Goal: Task Accomplishment & Management: Use online tool/utility

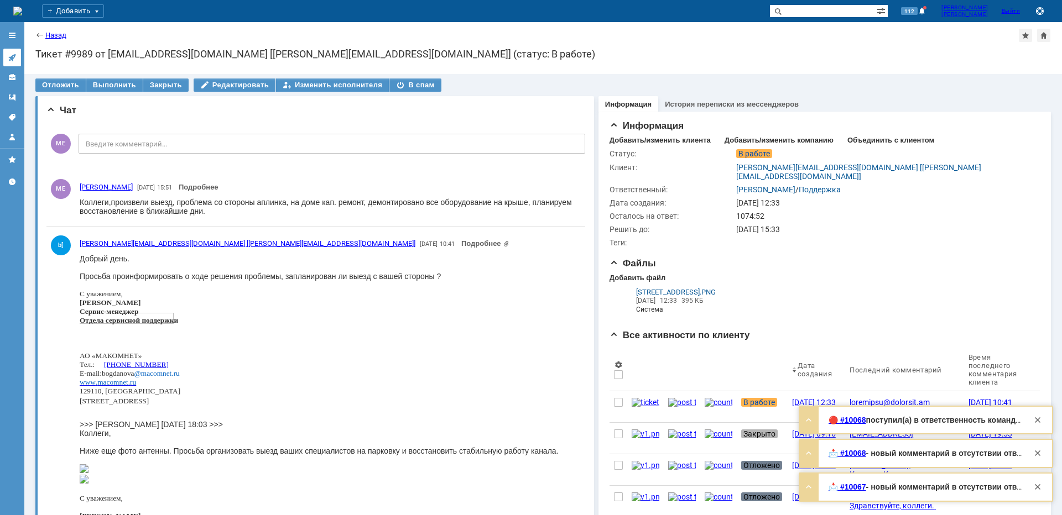
click at [9, 56] on icon at bounding box center [12, 57] width 9 height 9
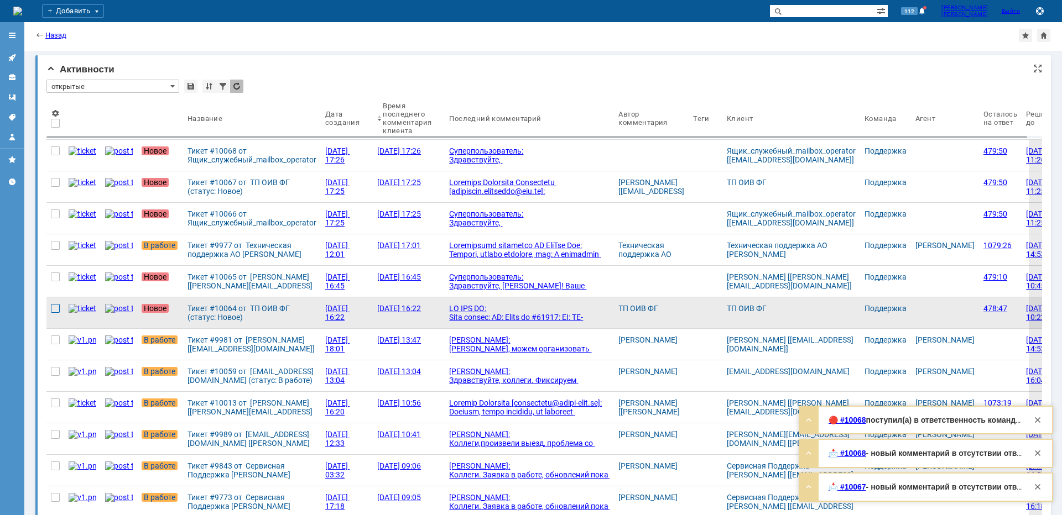
click at [58, 311] on div at bounding box center [55, 308] width 9 height 9
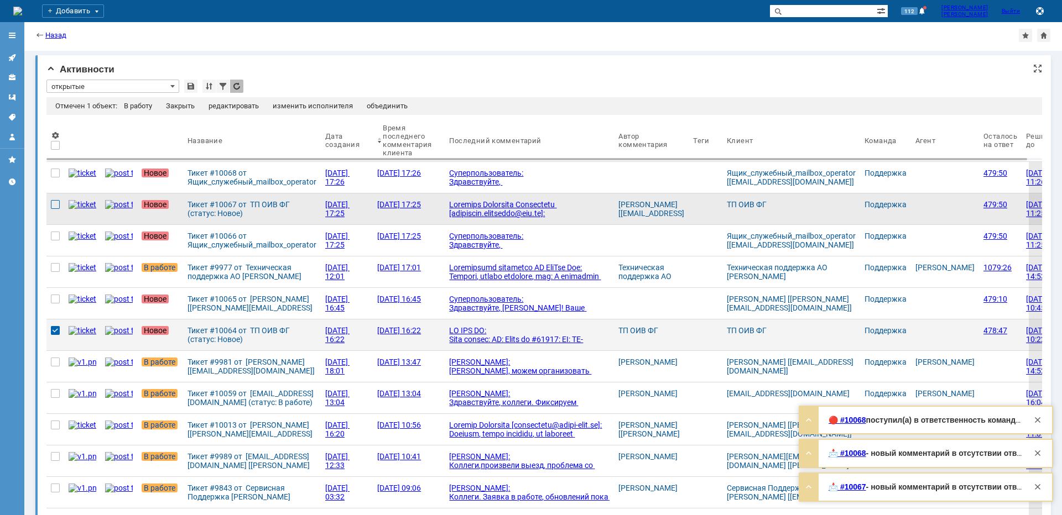
click at [57, 202] on div at bounding box center [55, 204] width 9 height 9
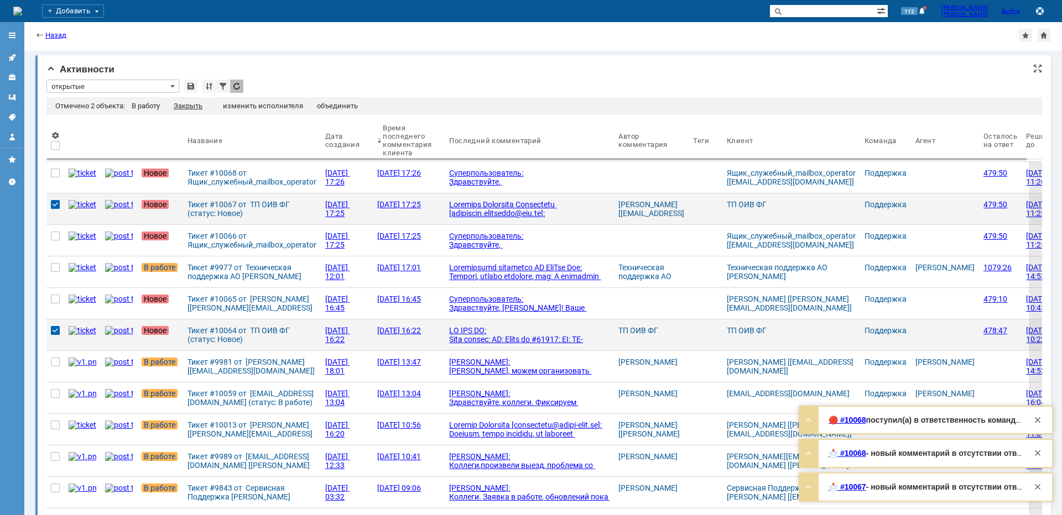
click at [187, 103] on div "Закрыть" at bounding box center [188, 106] width 29 height 9
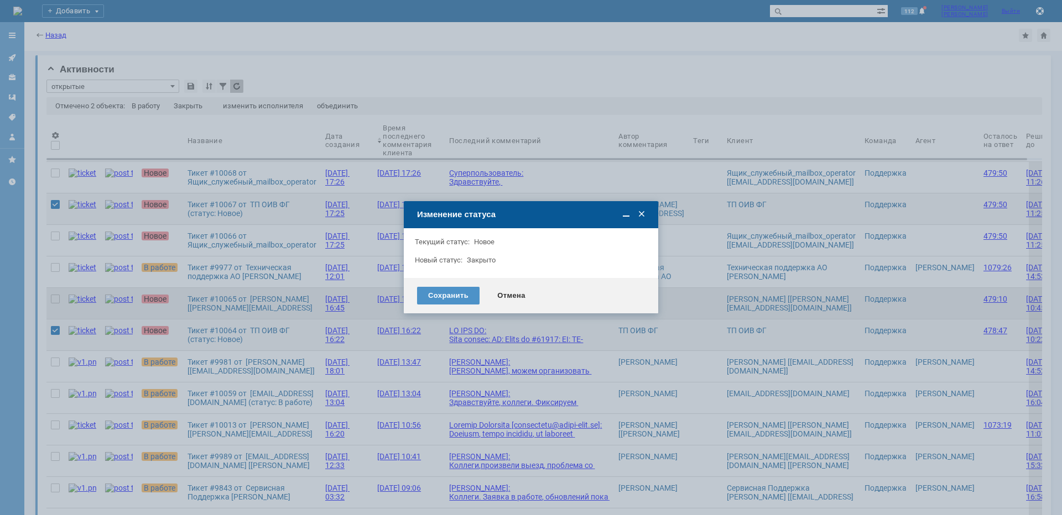
click at [515, 299] on div "Отмена" at bounding box center [511, 296] width 50 height 18
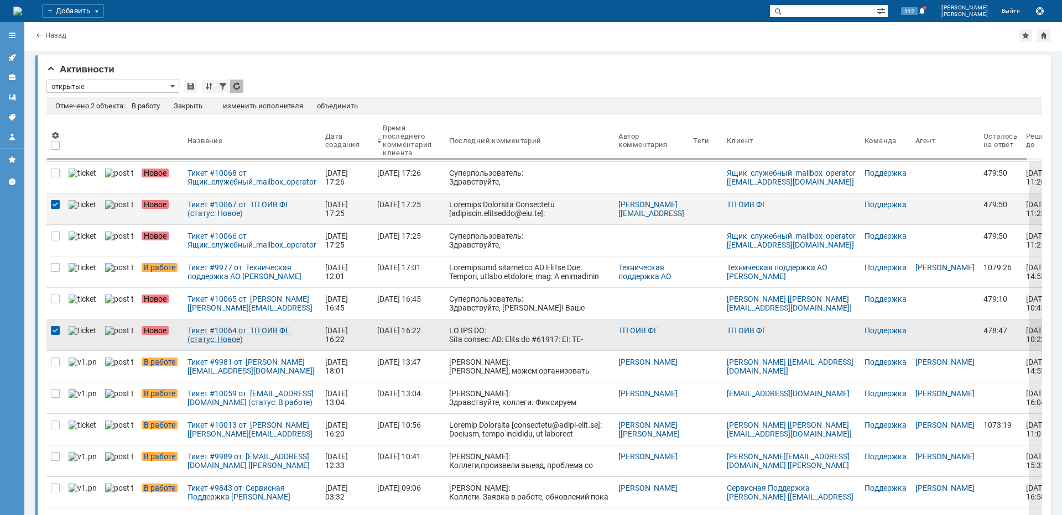
click at [220, 337] on div "Тикет #10064 от ТП ОИВ ФГ (статус: Новое)" at bounding box center [251, 335] width 129 height 18
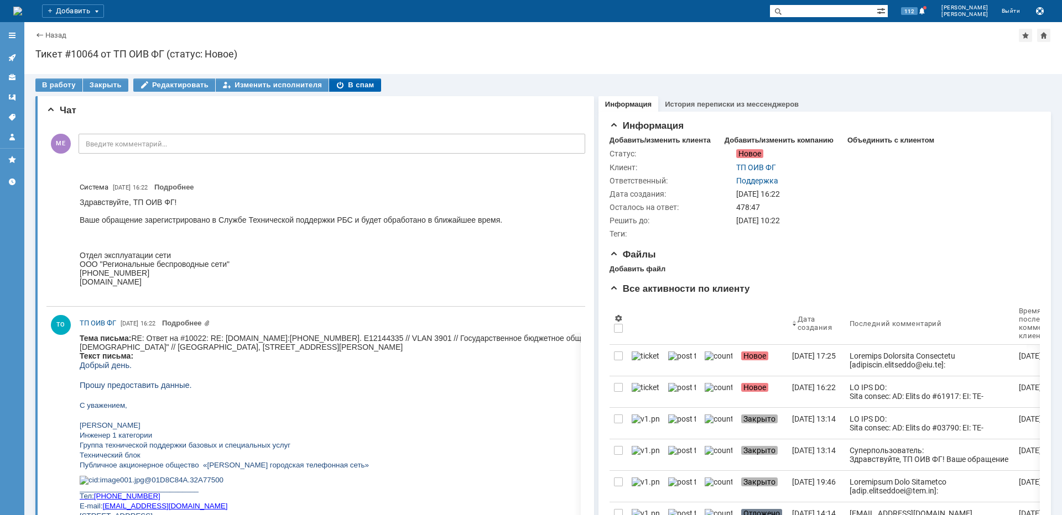
click at [364, 84] on div "В спам" at bounding box center [354, 85] width 51 height 13
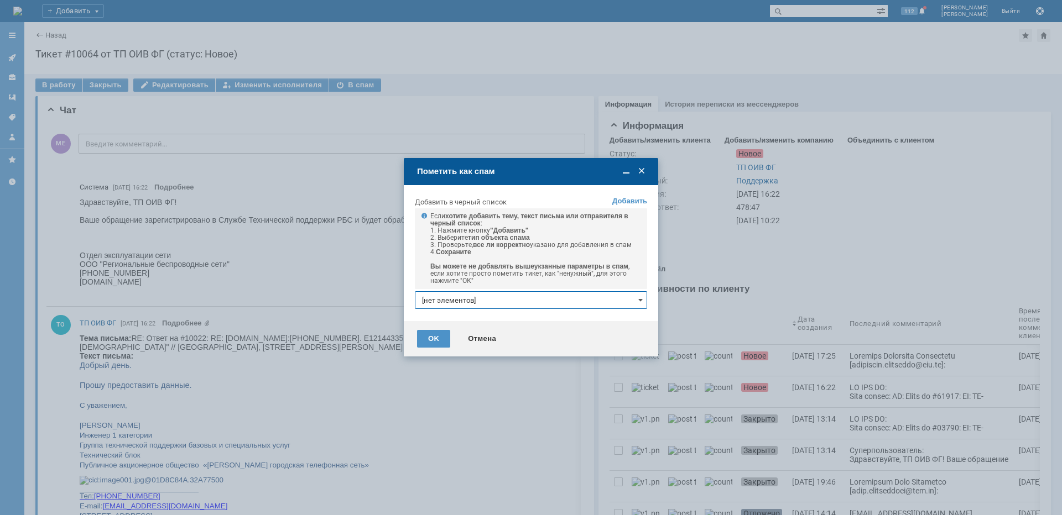
click at [459, 305] on input "[нет элементов]" at bounding box center [531, 300] width 232 height 18
click at [623, 321] on link "+ добавить" at bounding box center [623, 319] width 36 height 8
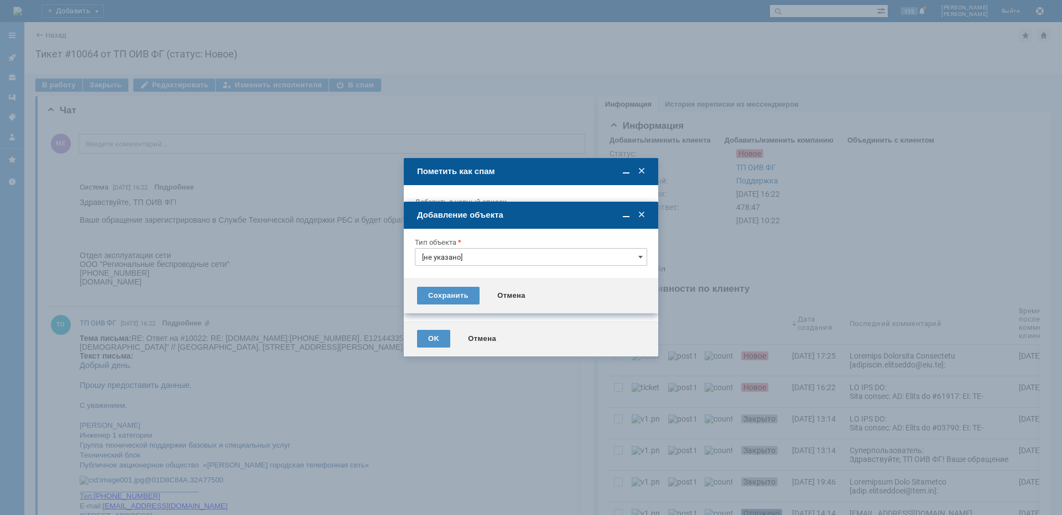
click at [446, 254] on input "[не указано]" at bounding box center [531, 257] width 232 height 18
click at [453, 332] on span "Тема письма" at bounding box center [531, 332] width 218 height 9
type input "Тема письма"
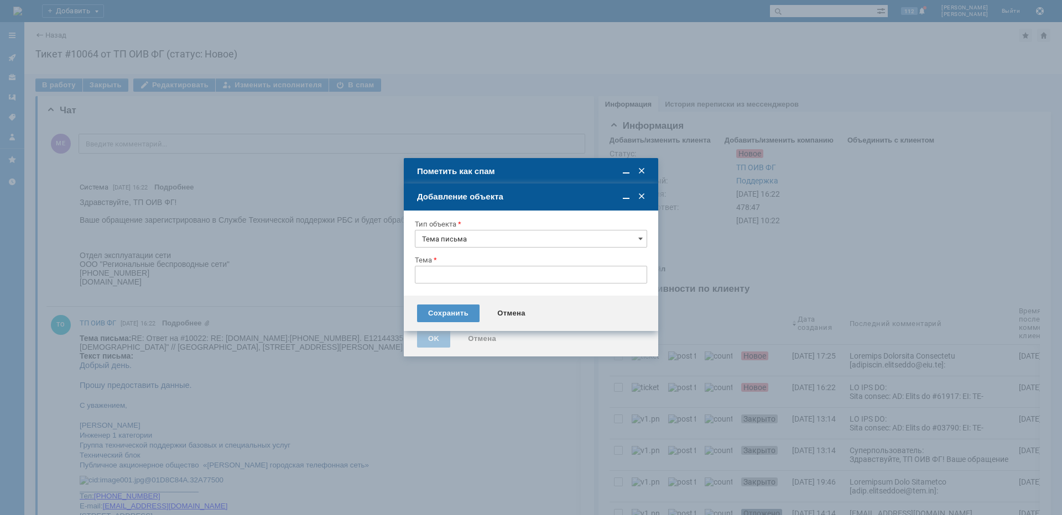
type input "RE: Ответ на #10022: RE: [DOMAIN_NAME]:[PHONE_NUMBER]. E12144335 // VLAN 3901 /…"
type input "Тема письма"
click at [457, 315] on div "Сохранить" at bounding box center [448, 314] width 62 height 18
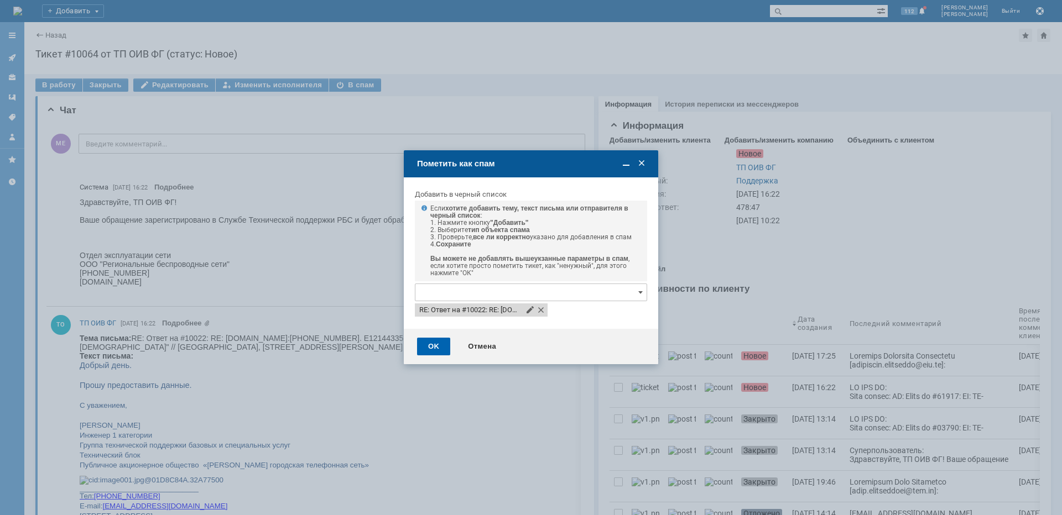
click at [426, 352] on div "OK" at bounding box center [433, 347] width 33 height 18
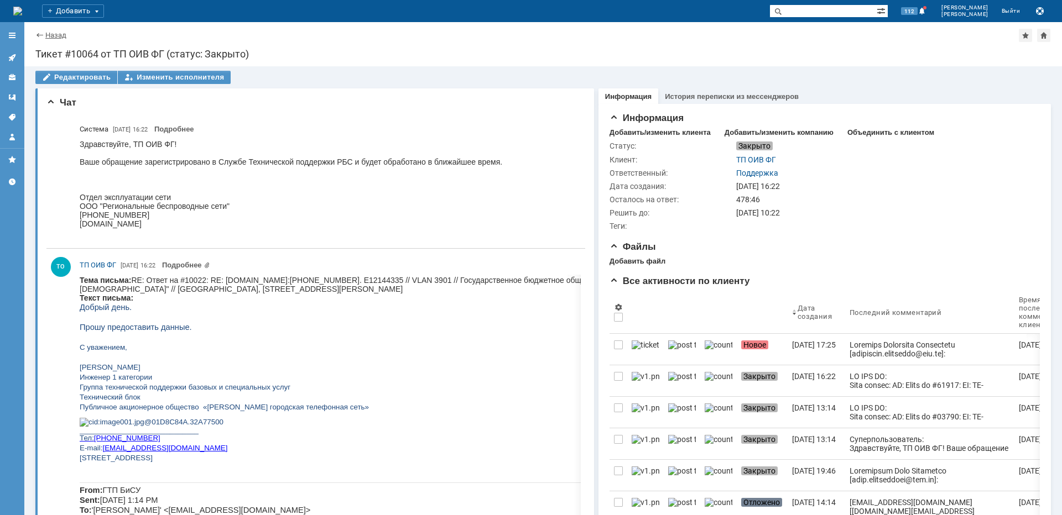
click at [53, 35] on link "Назад" at bounding box center [55, 35] width 21 height 8
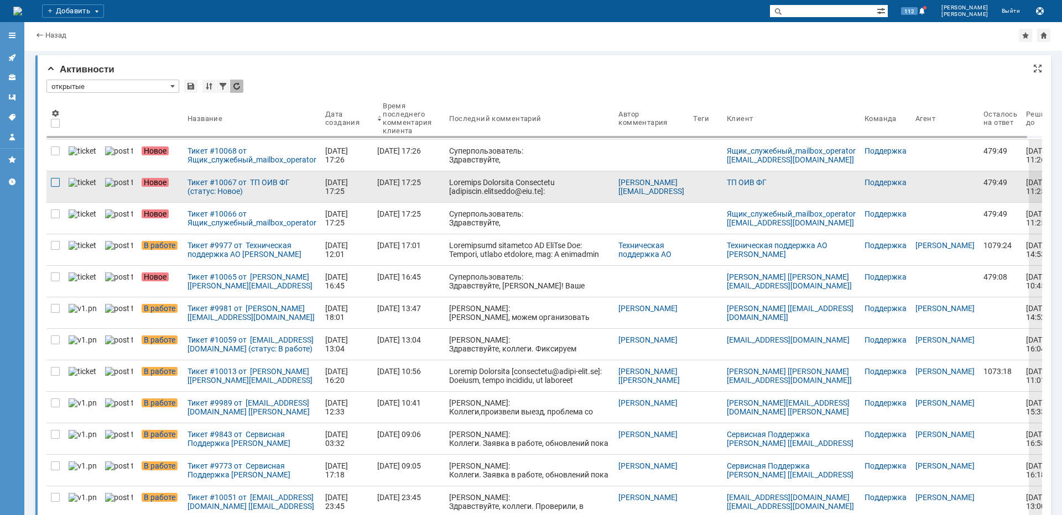
click at [55, 180] on div at bounding box center [55, 182] width 9 height 9
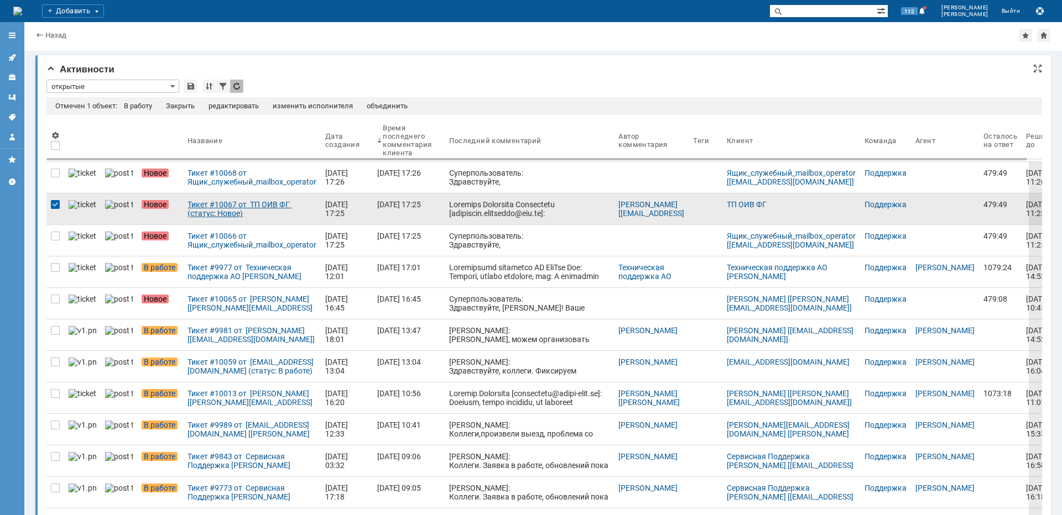
click at [222, 206] on div "Тикет #10067 от ТП ОИВ ФГ (статус: Новое)" at bounding box center [251, 209] width 129 height 18
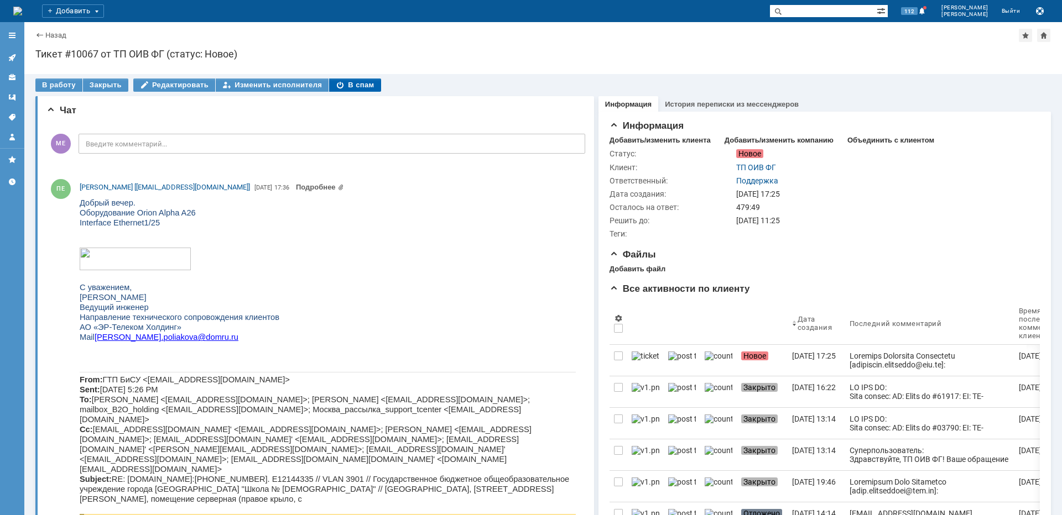
click at [347, 86] on div "В спам" at bounding box center [354, 85] width 51 height 13
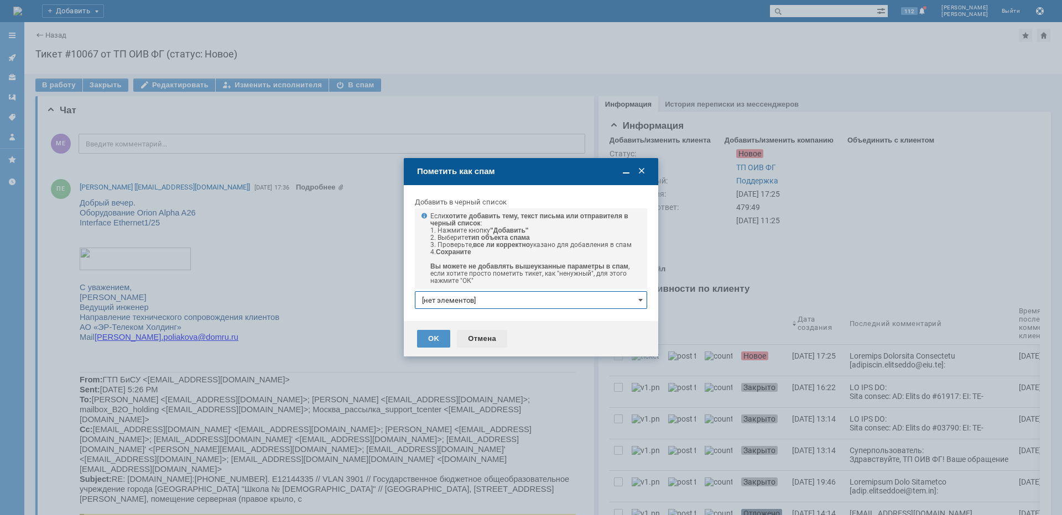
click at [479, 338] on div "Отмена" at bounding box center [482, 339] width 50 height 18
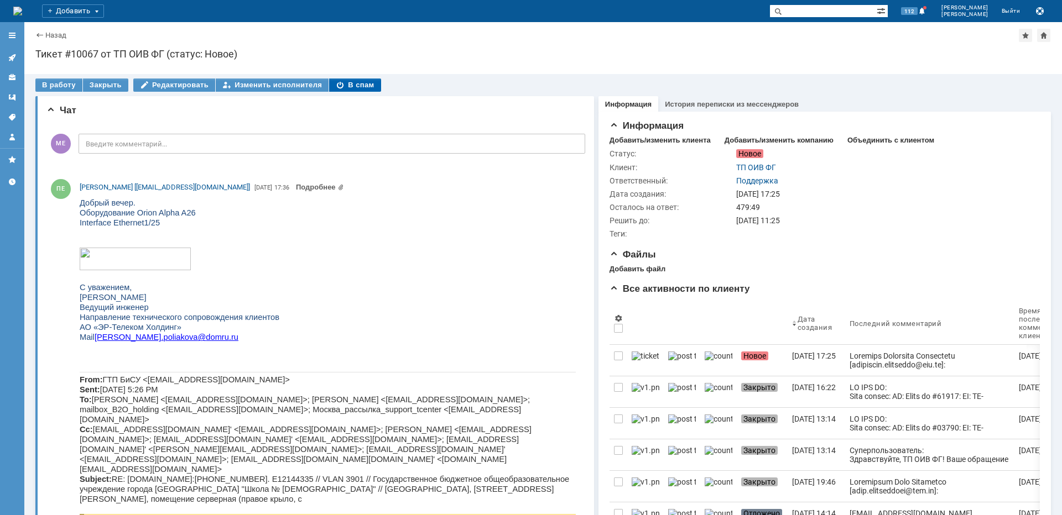
click at [336, 85] on div "В спам" at bounding box center [354, 85] width 51 height 13
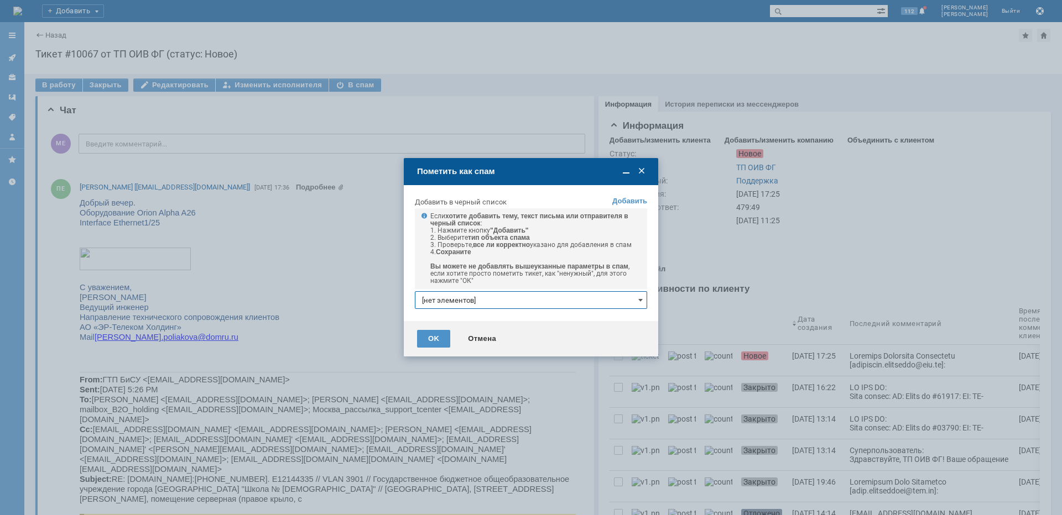
click at [460, 295] on input "[нет элементов]" at bounding box center [531, 300] width 232 height 18
click at [623, 317] on link "+ добавить" at bounding box center [623, 319] width 36 height 8
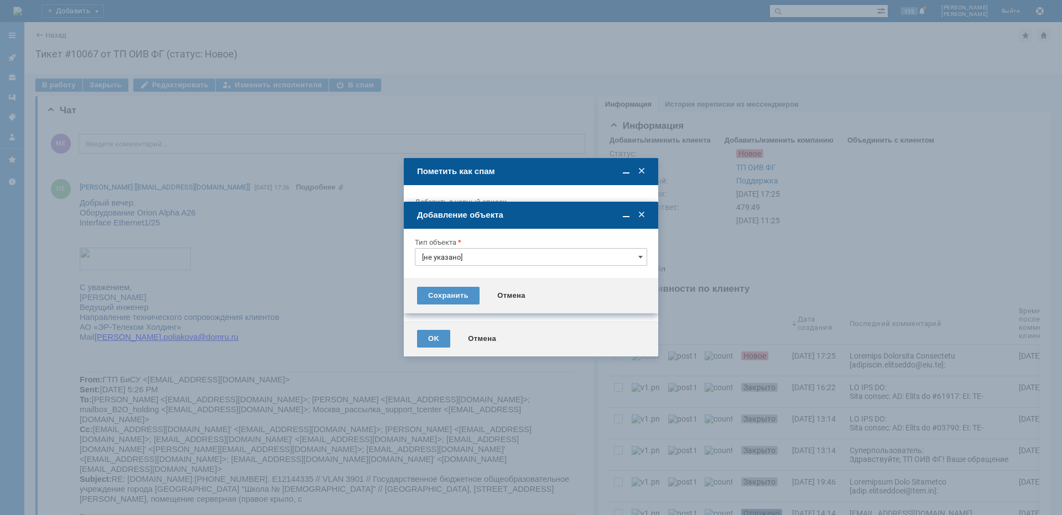
click at [470, 255] on input "[не указано]" at bounding box center [531, 257] width 232 height 18
click at [455, 332] on span "Тема письма" at bounding box center [531, 332] width 218 height 9
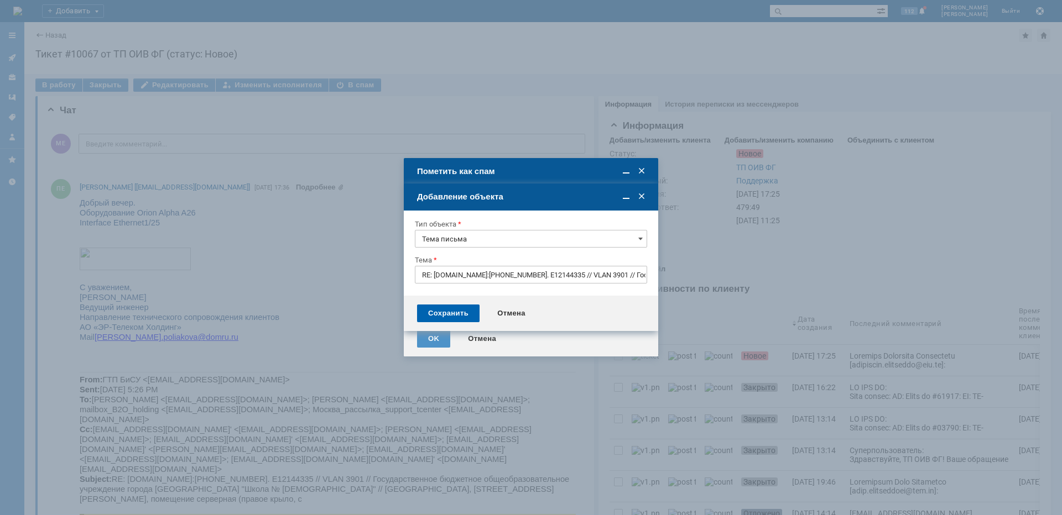
type input "Тема письма"
click at [448, 315] on div "Сохранить" at bounding box center [448, 314] width 62 height 18
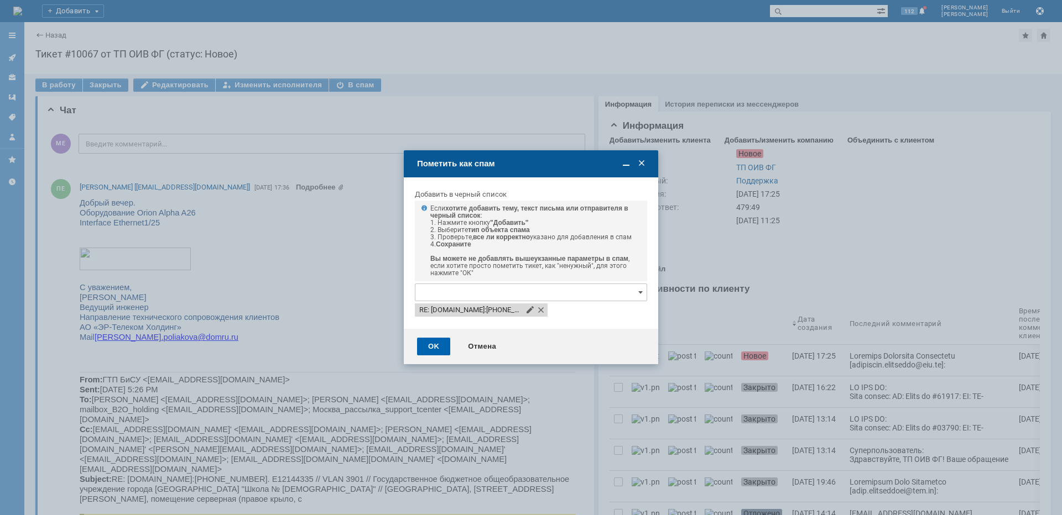
click at [431, 346] on div "OK" at bounding box center [433, 347] width 33 height 18
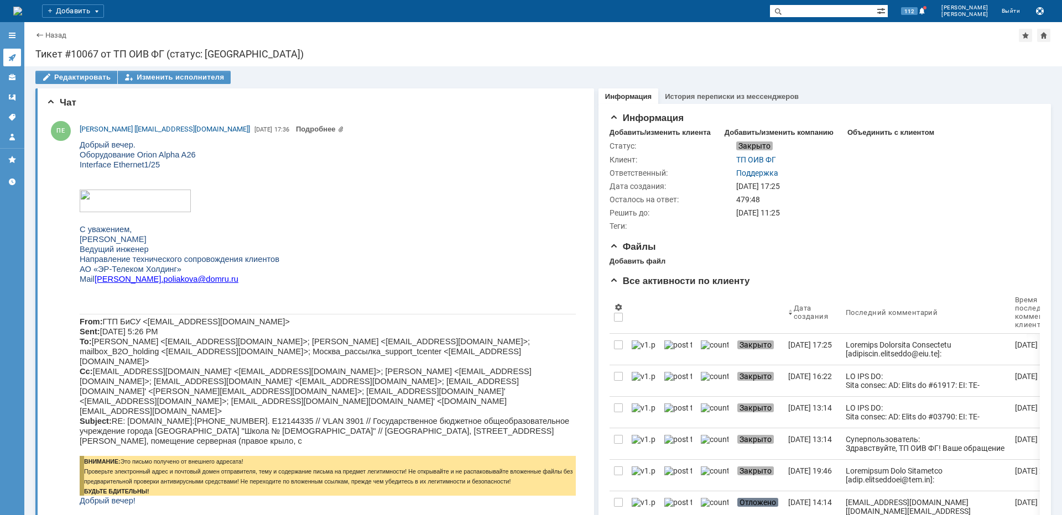
click at [6, 55] on link at bounding box center [12, 58] width 18 height 18
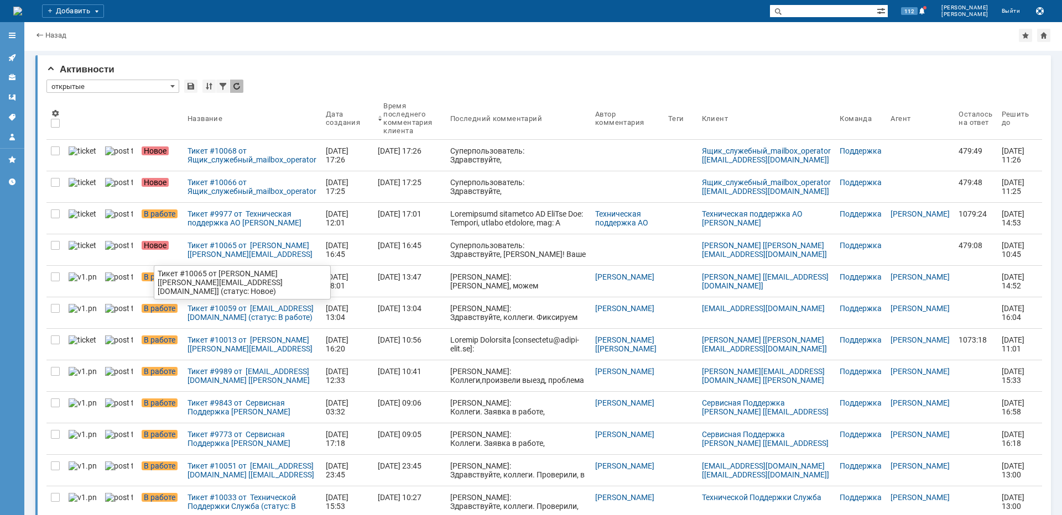
click at [223, 257] on div "Тикет #10065 от [PERSON_NAME] [[PERSON_NAME][EMAIL_ADDRESS][DOMAIN_NAME]] (стат…" at bounding box center [251, 250] width 129 height 18
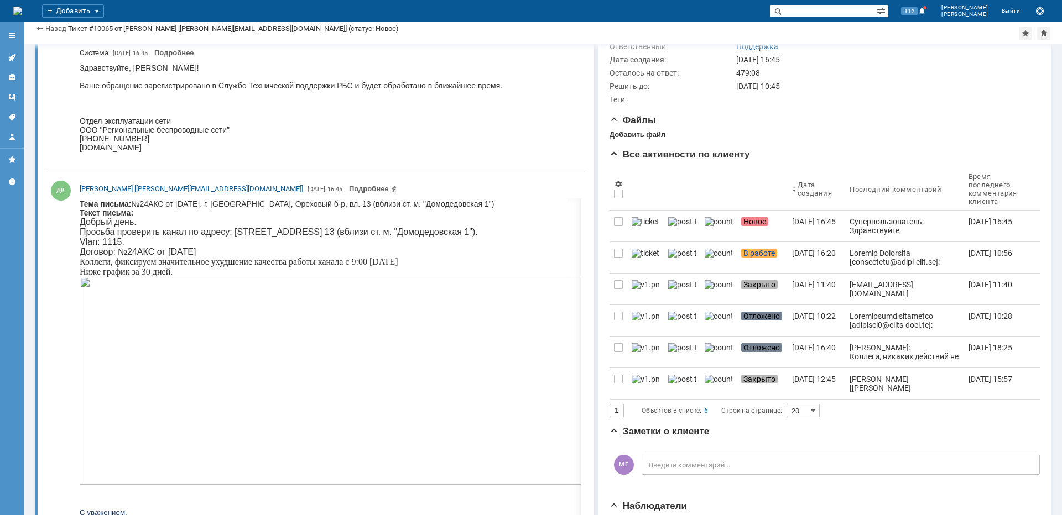
scroll to position [111, 0]
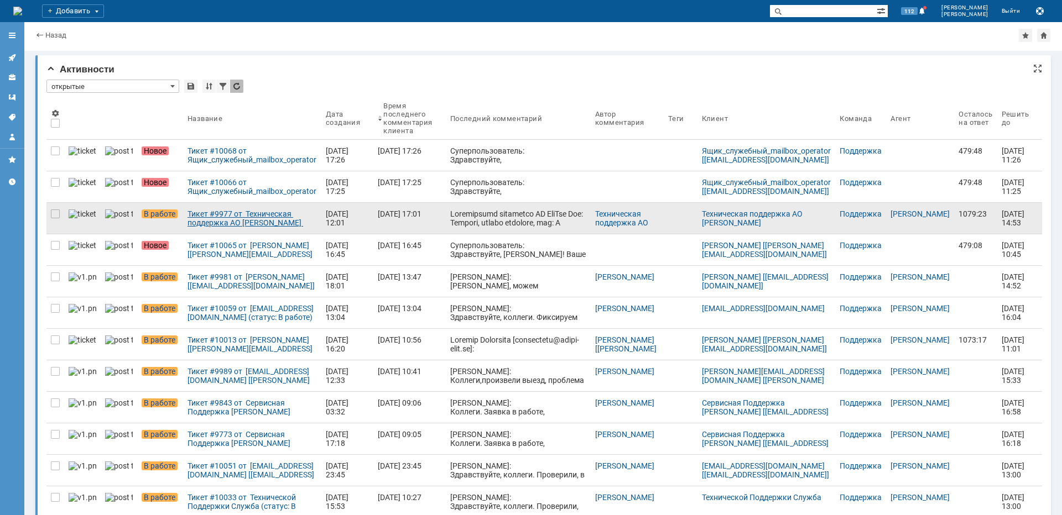
click at [200, 220] on div "Тикет #9977 от Техническая поддержка АО [PERSON_NAME] (статус: В работе)" at bounding box center [251, 219] width 129 height 18
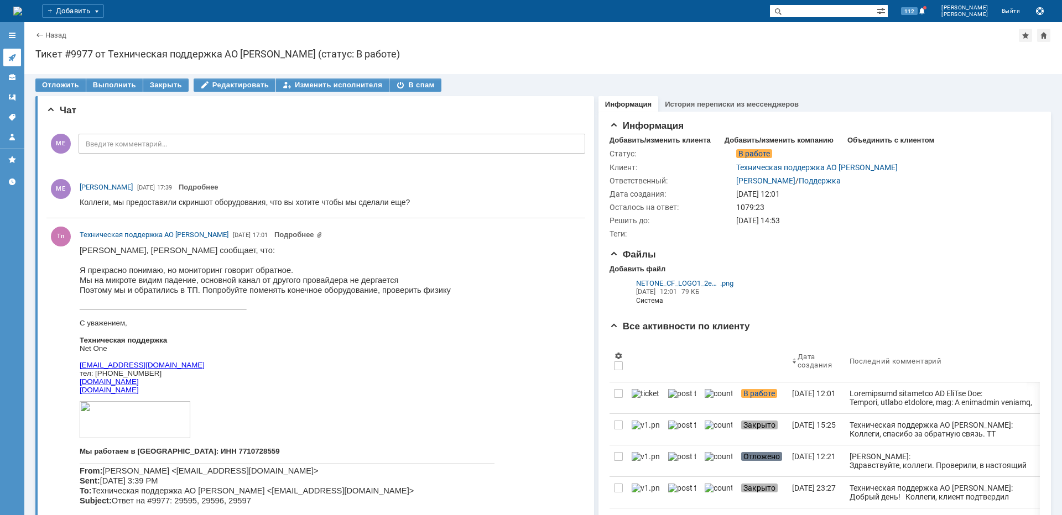
click at [11, 61] on icon at bounding box center [12, 57] width 9 height 9
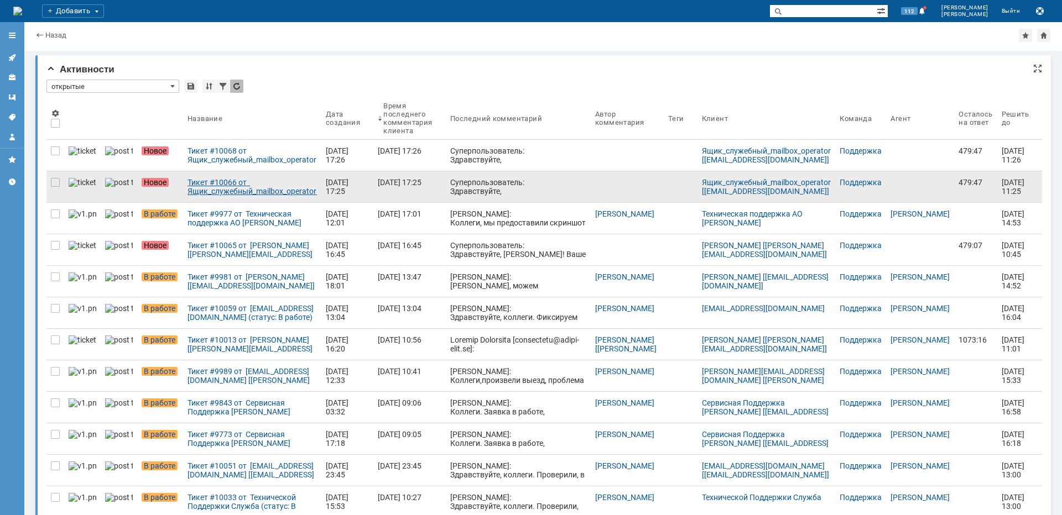
click at [235, 192] on div "Тикет #10066 от Ящик_служебный_mailbox_operator [[EMAIL_ADDRESS][DOMAIN_NAME]] …" at bounding box center [251, 187] width 129 height 18
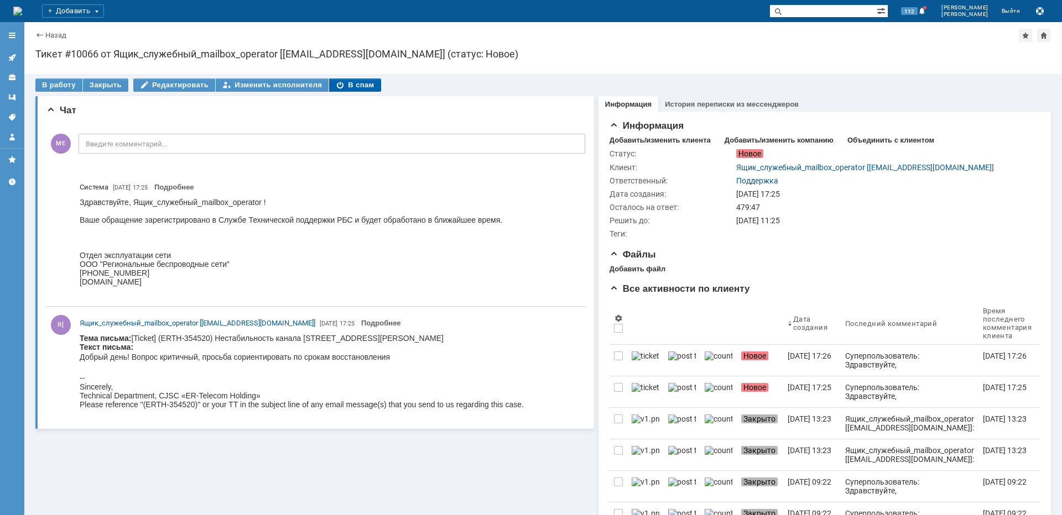
click at [336, 85] on div "В спам" at bounding box center [354, 85] width 51 height 13
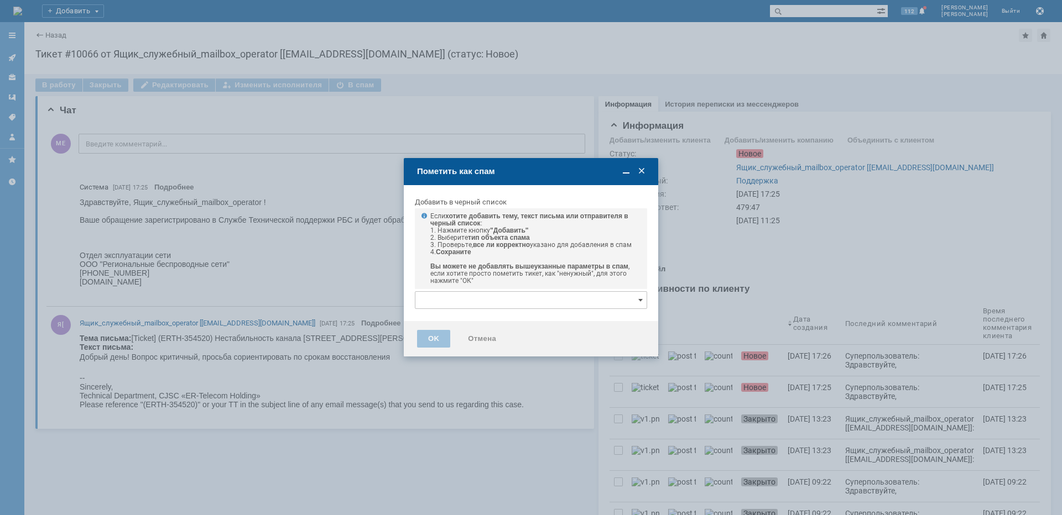
type input "[нет элементов]"
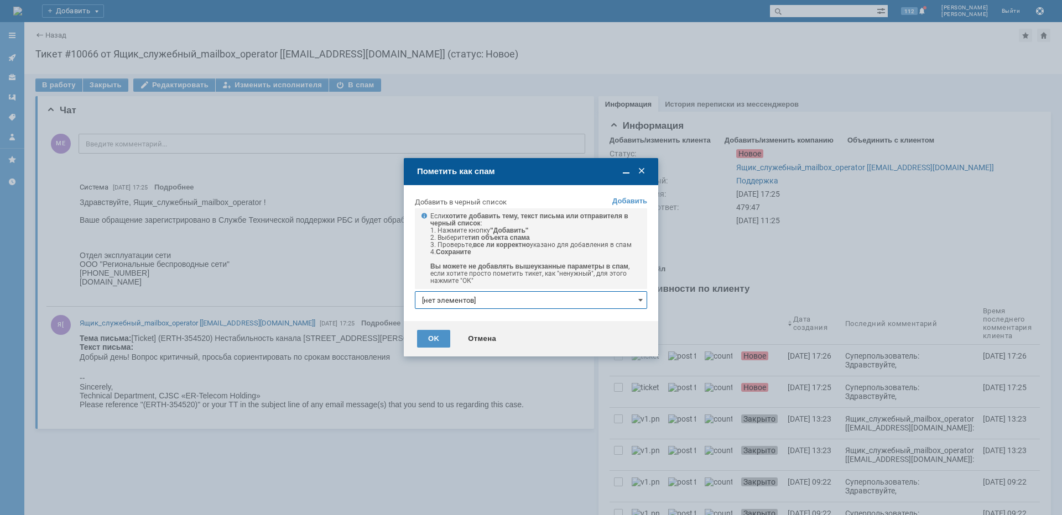
click at [468, 304] on input "[нет элементов]" at bounding box center [531, 300] width 232 height 18
click at [618, 321] on link "+ добавить" at bounding box center [623, 319] width 36 height 8
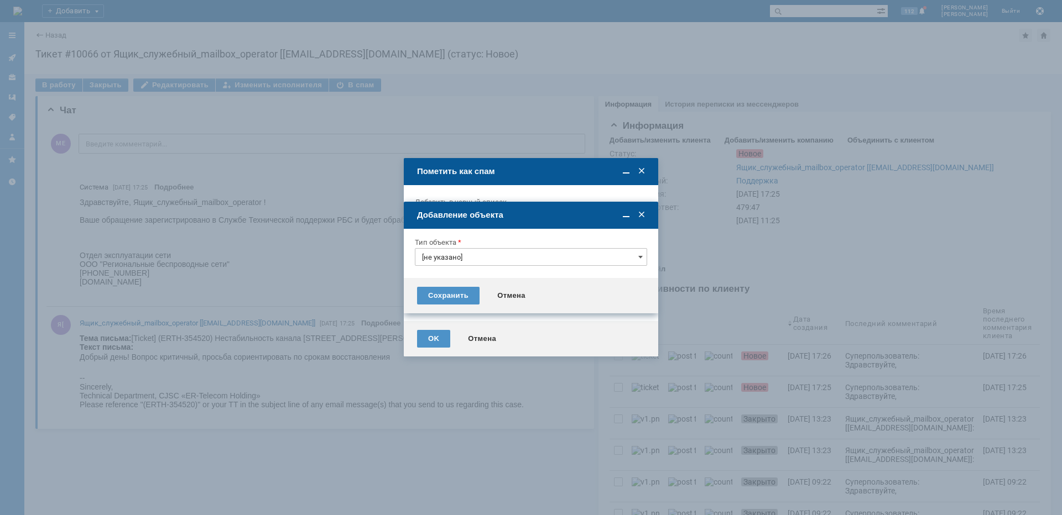
click at [487, 250] on input "[не указано]" at bounding box center [531, 257] width 232 height 18
click at [455, 326] on div "Тема письма" at bounding box center [530, 332] width 231 height 18
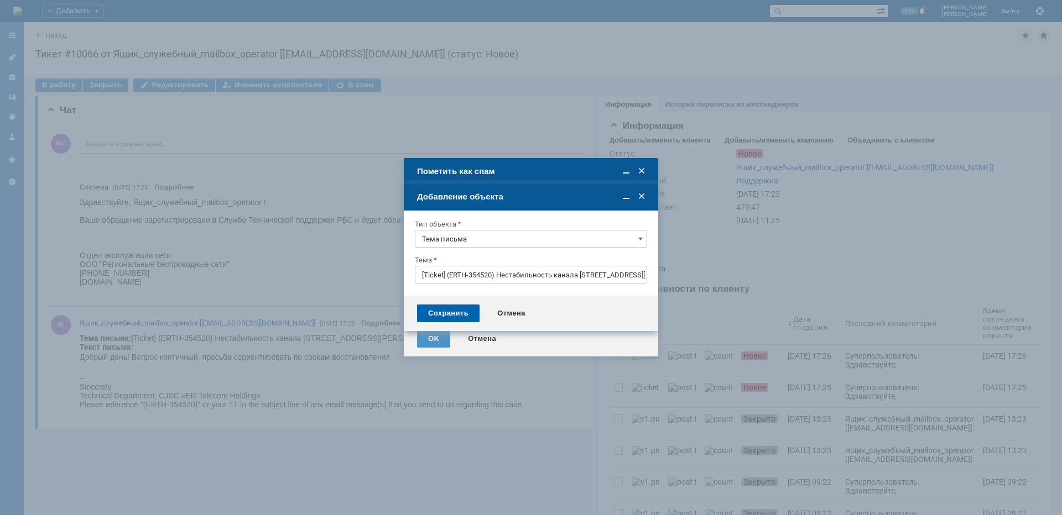
type input "Тема письма"
click at [441, 316] on div "Сохранить" at bounding box center [448, 314] width 62 height 18
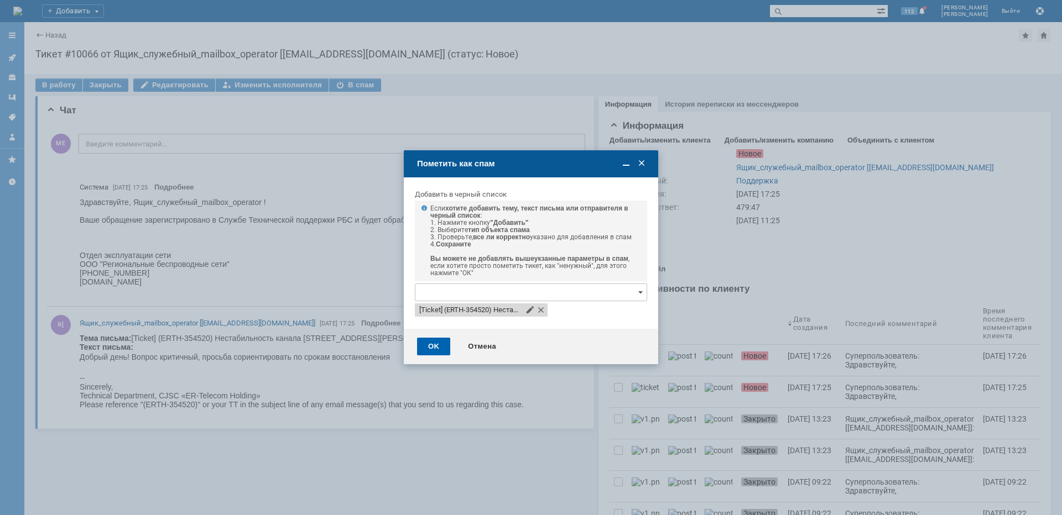
click at [436, 345] on div "OK" at bounding box center [433, 347] width 33 height 18
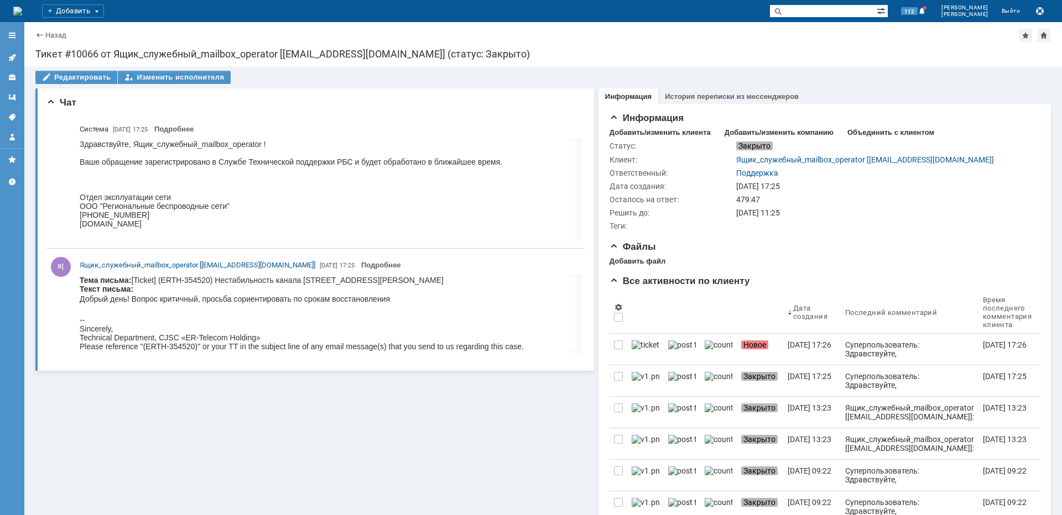
click at [51, 43] on div "Назад | Тикет #10066 от Ящик_служебный_mailbox_operator [[EMAIL_ADDRESS][DOMAIN…" at bounding box center [542, 44] width 1037 height 44
click at [54, 36] on link "Назад" at bounding box center [55, 35] width 21 height 8
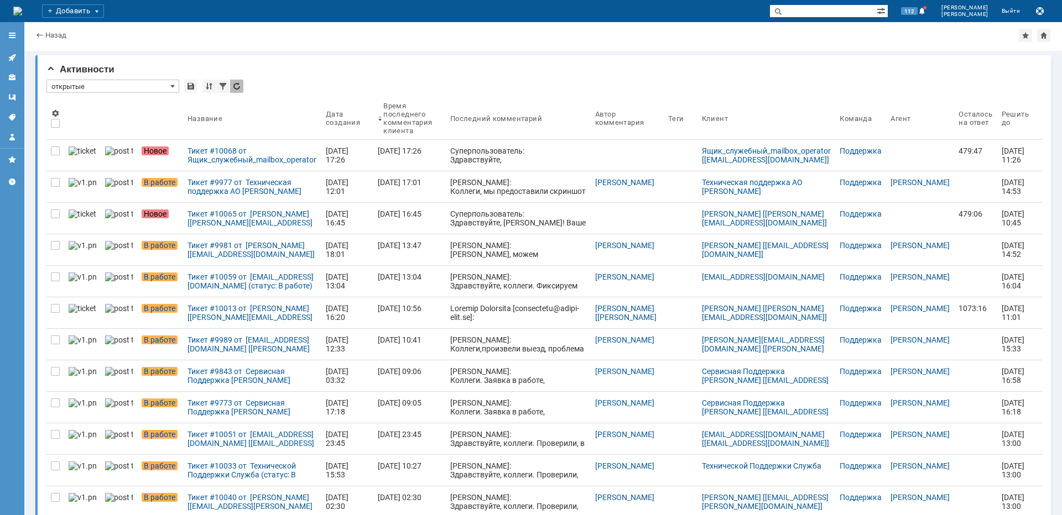
click at [242, 160] on div "Тикет #10068 от Ящик_служебный_mailbox_operator [[EMAIL_ADDRESS][DOMAIN_NAME]] …" at bounding box center [251, 156] width 129 height 18
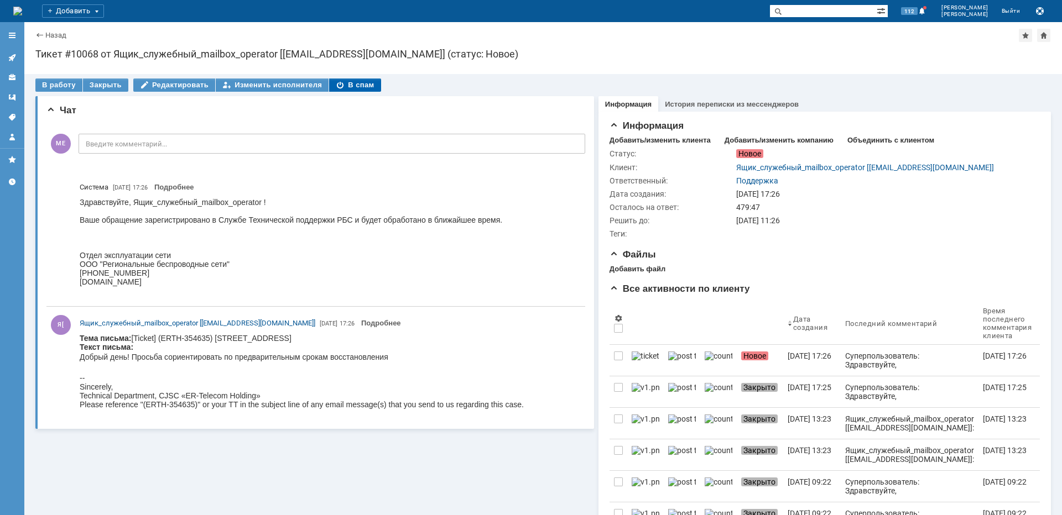
click at [345, 80] on div "В спам" at bounding box center [354, 85] width 51 height 13
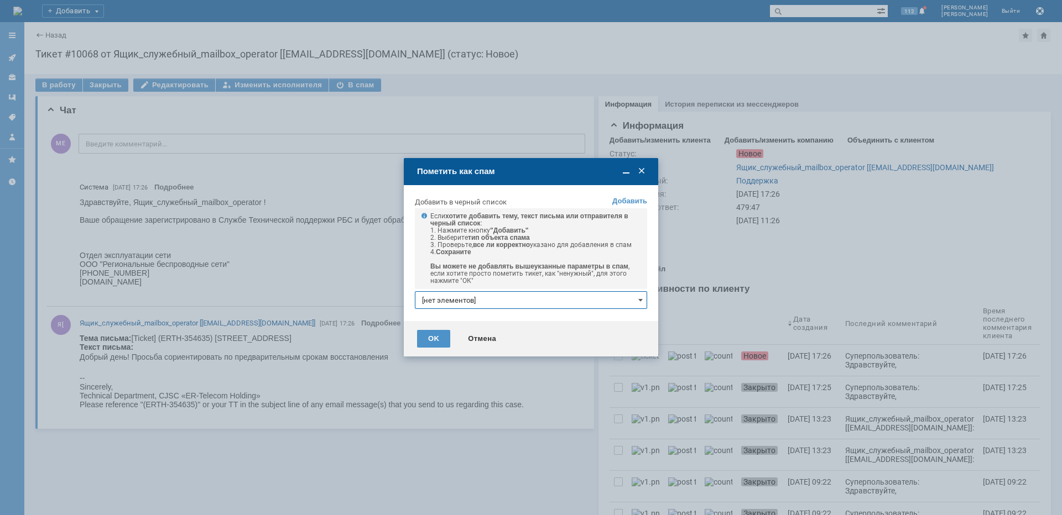
click at [440, 304] on input "[нет элементов]" at bounding box center [531, 300] width 232 height 18
click at [625, 318] on link "+ добавить" at bounding box center [623, 319] width 36 height 8
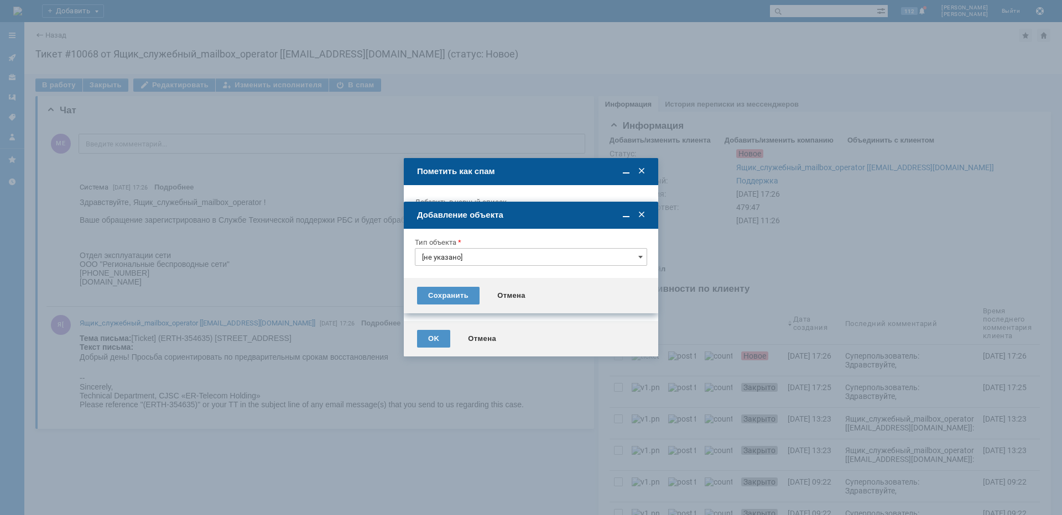
click at [473, 252] on input "[не указано]" at bounding box center [531, 257] width 232 height 18
click at [462, 331] on span "Тема письма" at bounding box center [531, 332] width 218 height 9
type input "Тема письма"
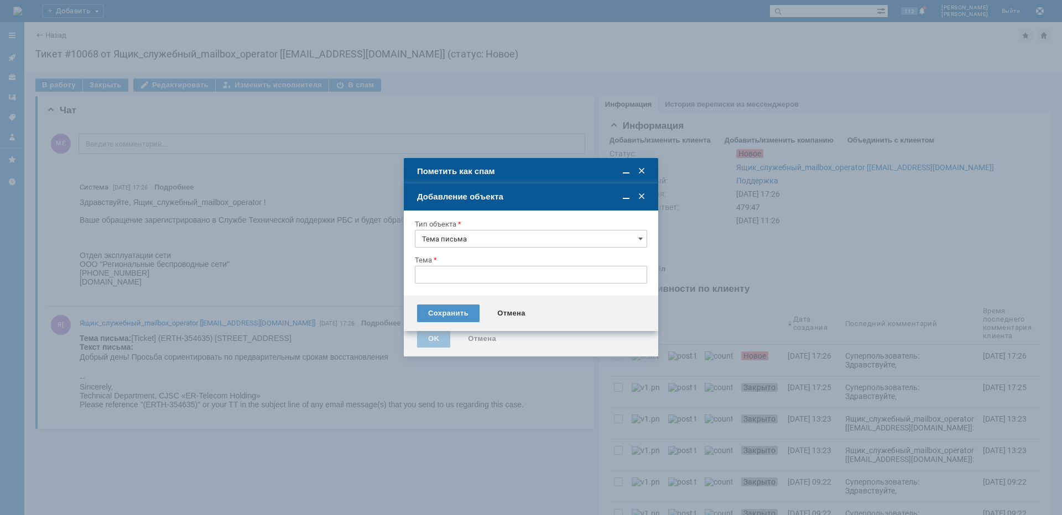
type input "[Ticket] (ERTH-354635) [STREET_ADDRESS]"
type input "Тема письма"
click at [452, 312] on div "Сохранить" at bounding box center [448, 314] width 62 height 18
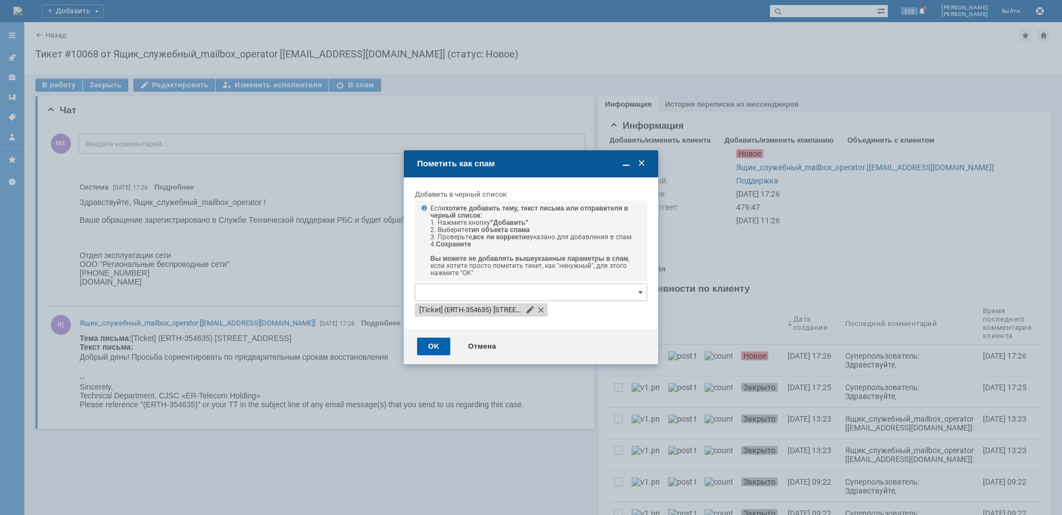
click at [435, 346] on div "OK" at bounding box center [433, 347] width 33 height 18
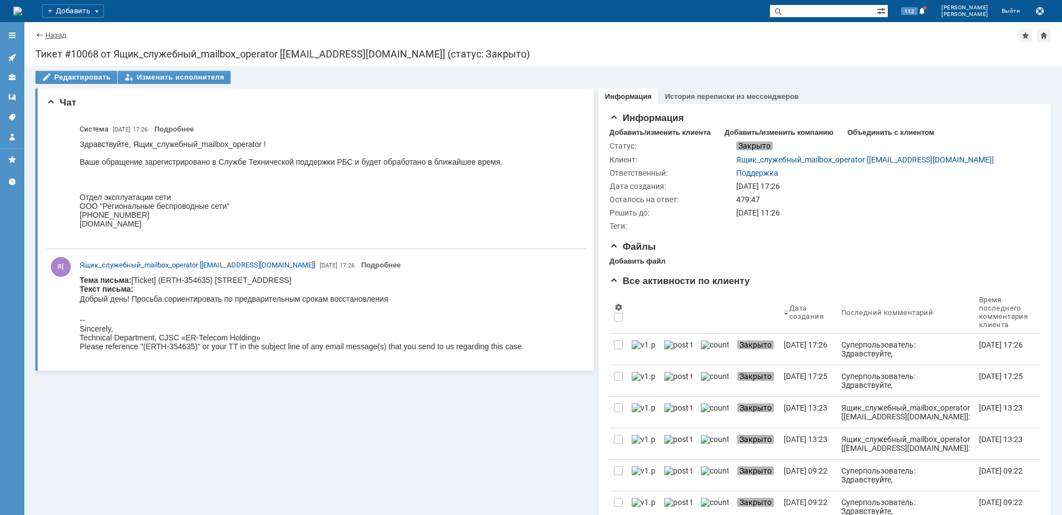
click at [48, 34] on link "Назад" at bounding box center [55, 35] width 21 height 8
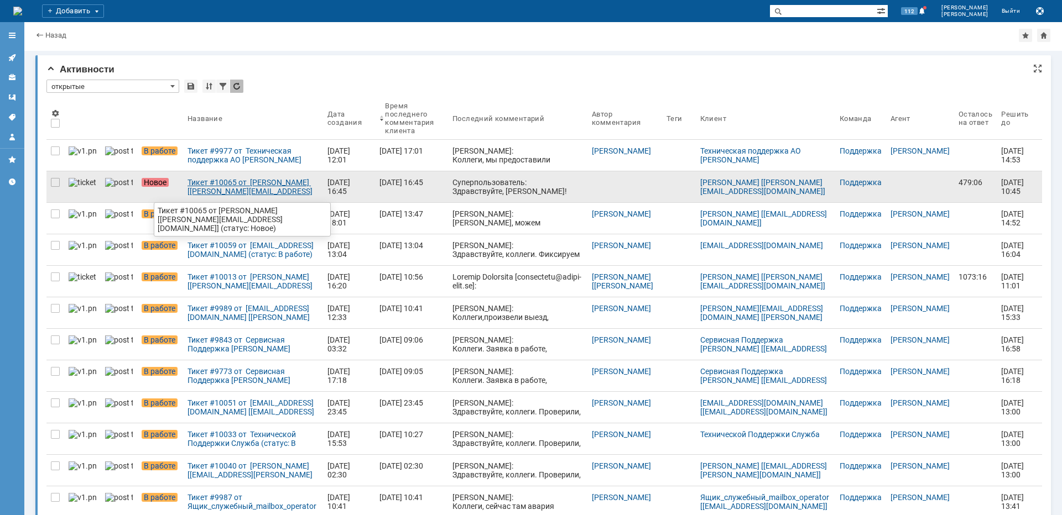
click at [230, 194] on div "Тикет #10065 от [PERSON_NAME] [[PERSON_NAME][EMAIL_ADDRESS][DOMAIN_NAME]] (стат…" at bounding box center [252, 187] width 131 height 18
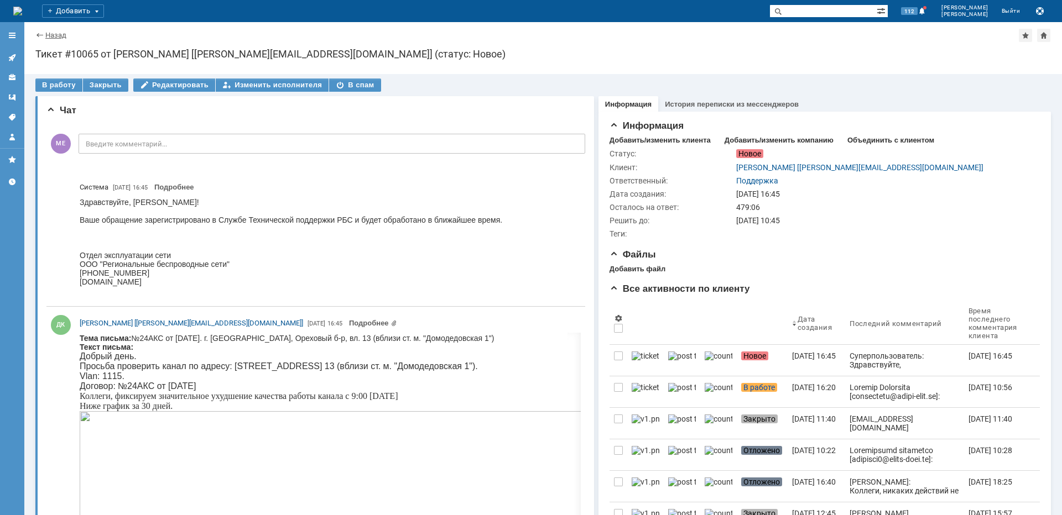
click at [59, 31] on div "Назад | Тикет #10065 от [PERSON_NAME] [[PERSON_NAME][EMAIL_ADDRESS][DOMAIN_NAME…" at bounding box center [542, 35] width 1015 height 13
click at [59, 33] on link "Назад" at bounding box center [55, 35] width 21 height 8
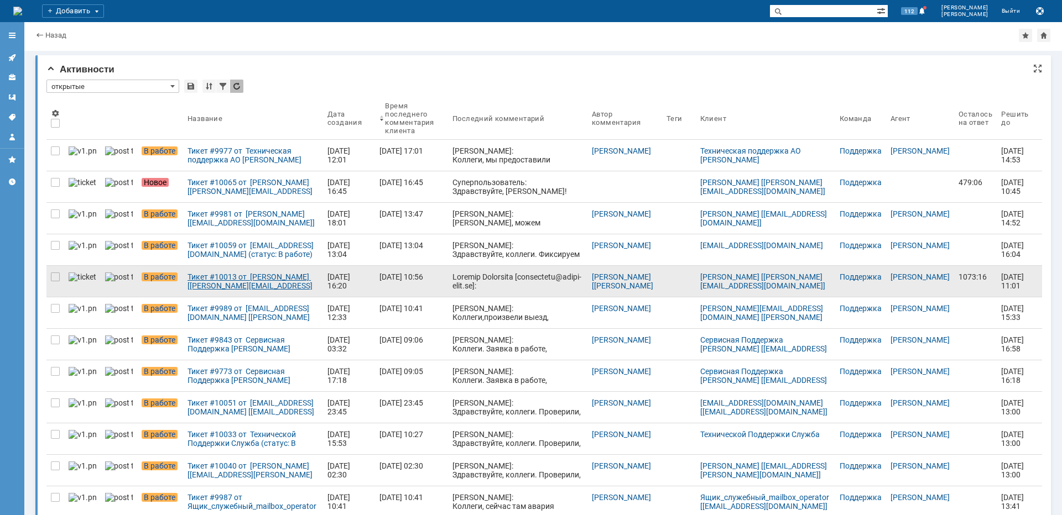
click at [260, 283] on div "Тикет #10013 от [PERSON_NAME] [[PERSON_NAME][EMAIL_ADDRESS][DOMAIN_NAME]] (стат…" at bounding box center [252, 282] width 131 height 18
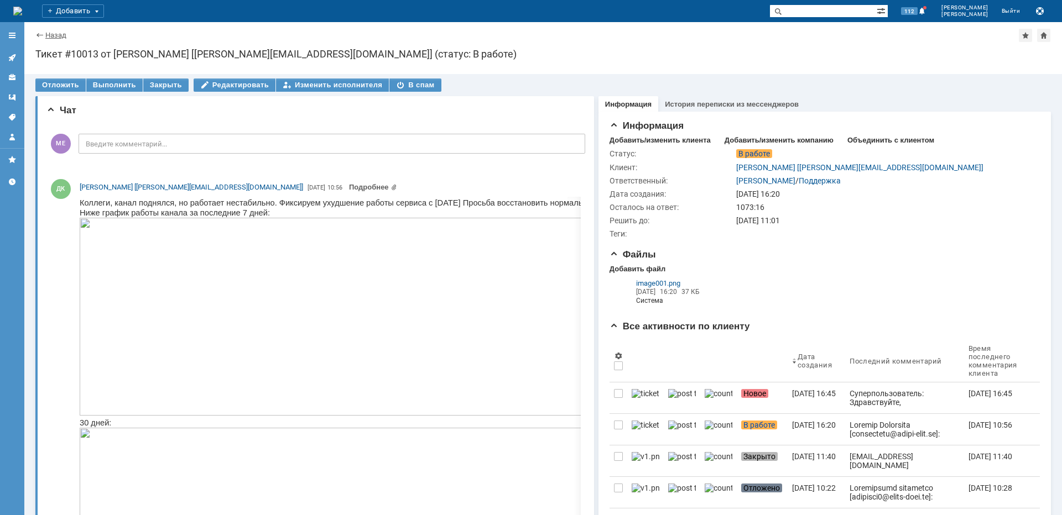
click at [47, 36] on link "Назад" at bounding box center [55, 35] width 21 height 8
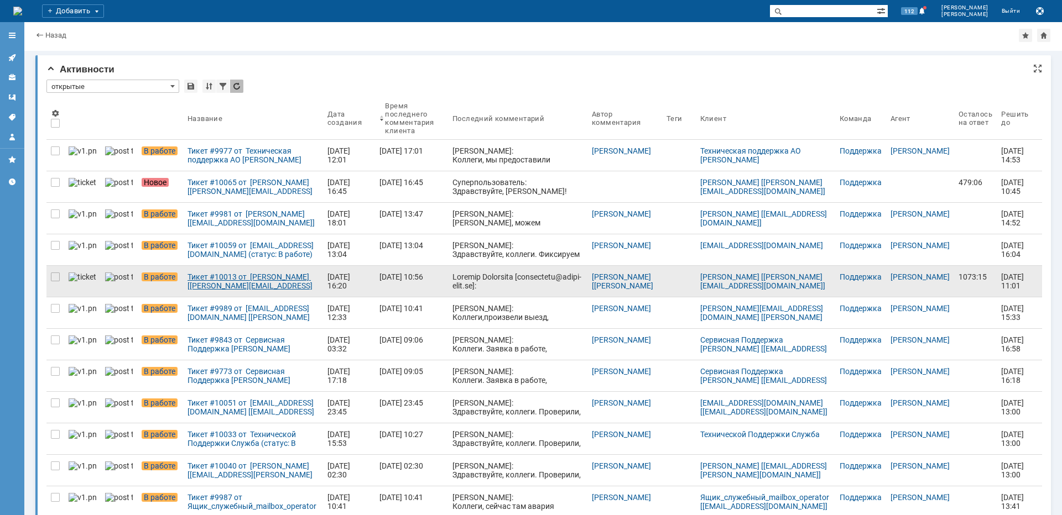
click at [222, 285] on div "Тикет #10013 от [PERSON_NAME] [[PERSON_NAME][EMAIL_ADDRESS][DOMAIN_NAME]] (стат…" at bounding box center [252, 282] width 131 height 18
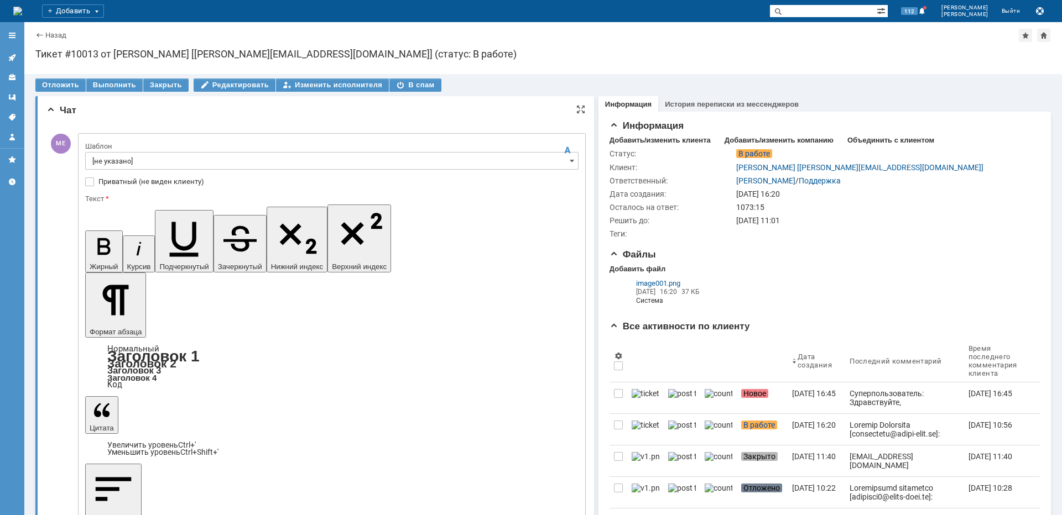
click at [148, 164] on input "[не указано]" at bounding box center [331, 161] width 493 height 18
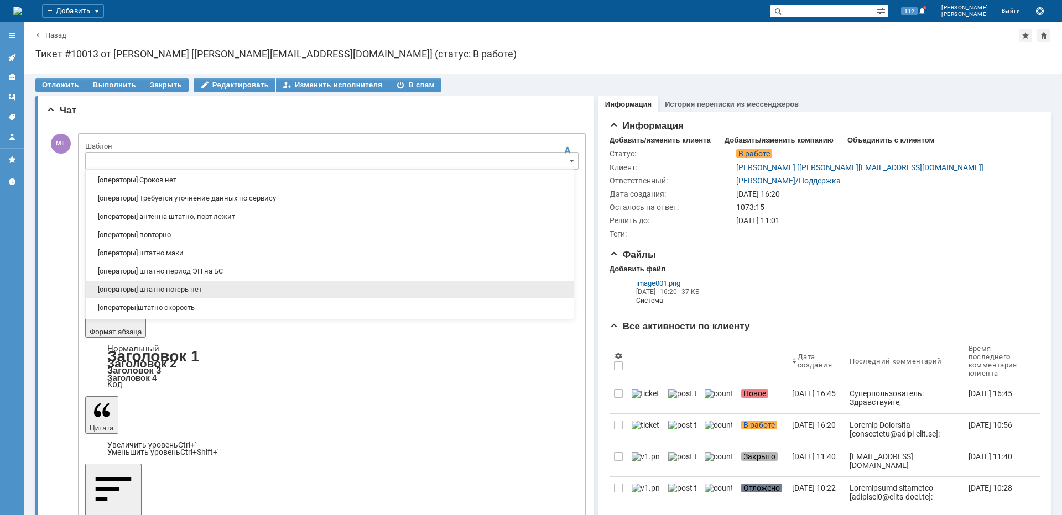
drag, startPoint x: 194, startPoint y: 287, endPoint x: 101, endPoint y: 71, distance: 235.3
click at [194, 287] on span "[операторы] штатно потерь нет" at bounding box center [329, 289] width 474 height 9
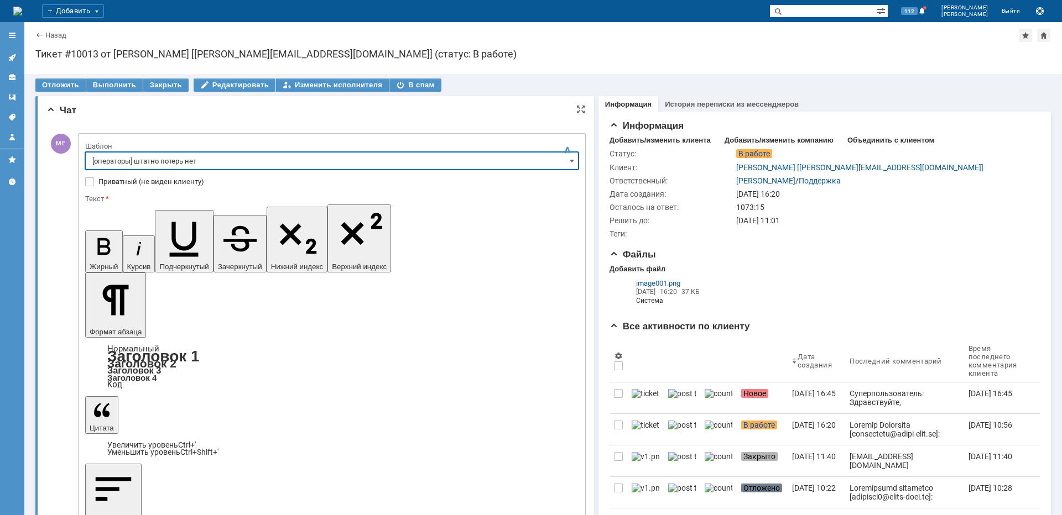
type input "[операторы] штатно потерь нет"
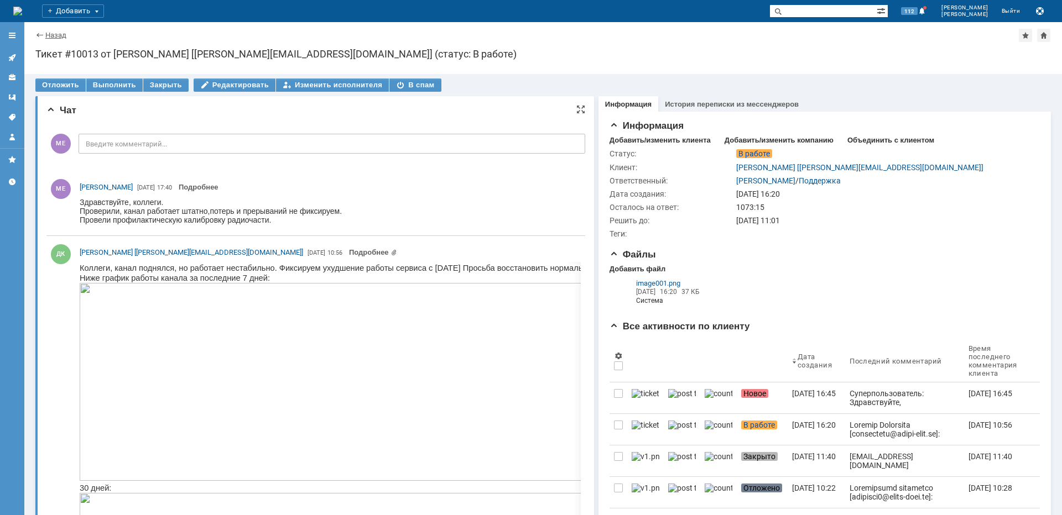
click at [45, 33] on link "Назад" at bounding box center [55, 35] width 21 height 8
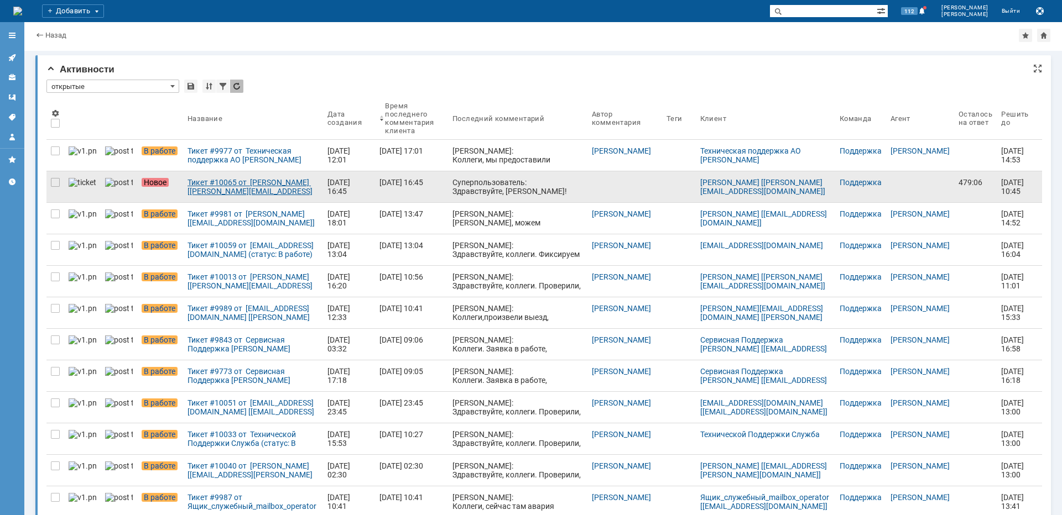
click at [196, 187] on div "Тикет #10065 от [PERSON_NAME] [[PERSON_NAME][EMAIL_ADDRESS][DOMAIN_NAME]] (стат…" at bounding box center [252, 187] width 131 height 18
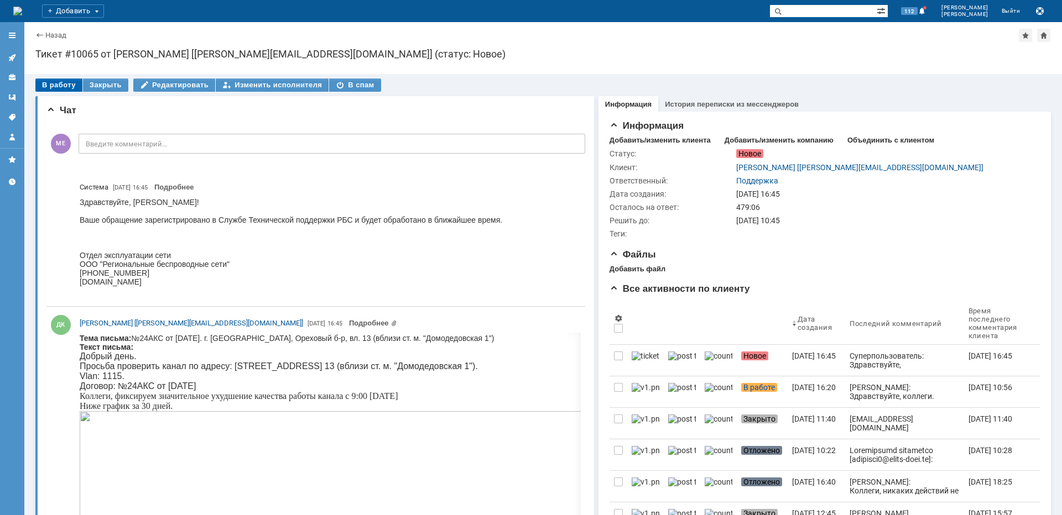
click at [66, 83] on div "В работу" at bounding box center [58, 85] width 47 height 13
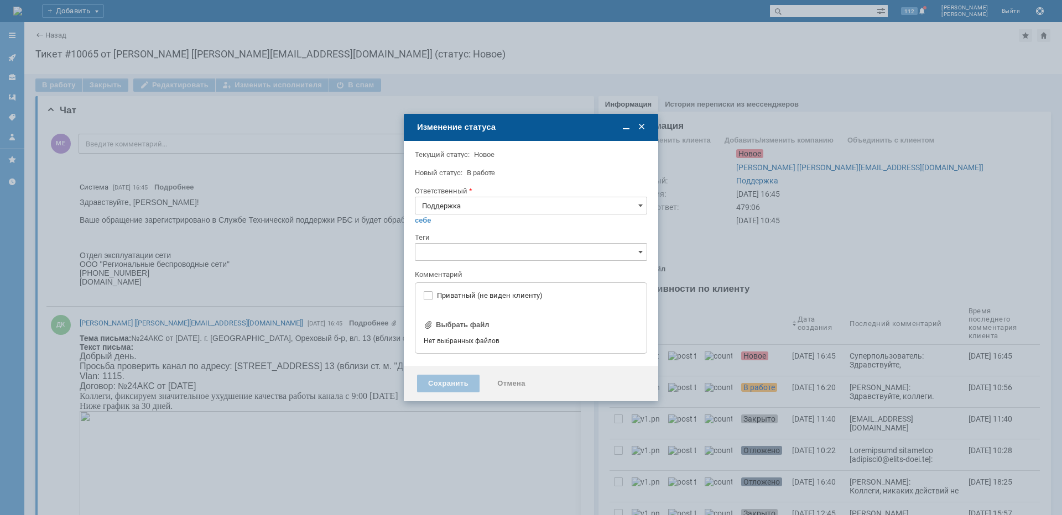
type input "[не указано]"
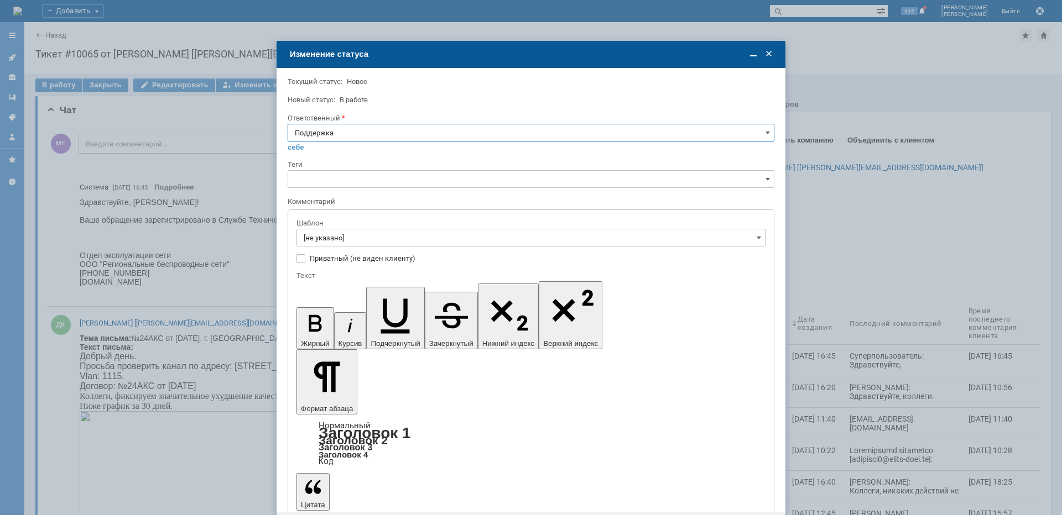
click at [348, 124] on div "Ответственный Поддержка себе своей команде" at bounding box center [531, 136] width 487 height 46
click at [349, 133] on input "Поддержка" at bounding box center [531, 133] width 487 height 18
click at [323, 237] on div "[PERSON_NAME]" at bounding box center [530, 245] width 485 height 18
type input "[PERSON_NAME]"
click at [324, 238] on input "[не указано]" at bounding box center [530, 238] width 469 height 18
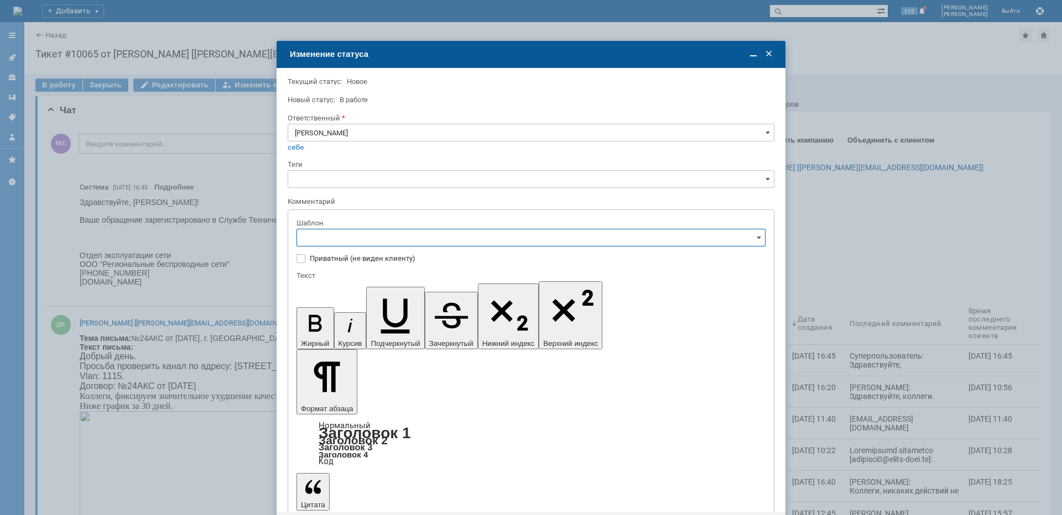
type input "[PERSON_NAME]"
click at [395, 366] on span "[операторы] штатно потерь нет" at bounding box center [531, 366] width 455 height 9
type input "[операторы] штатно потерь нет"
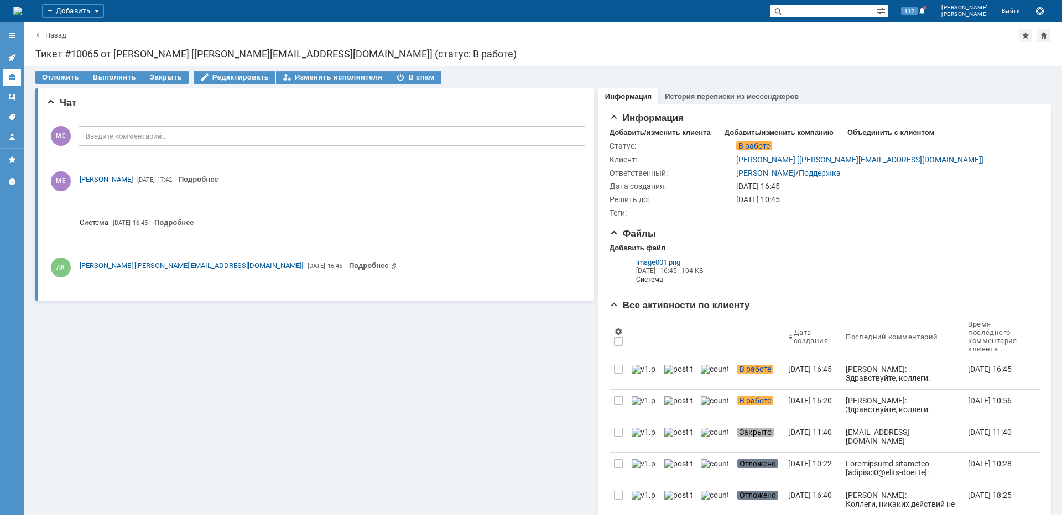
scroll to position [0, 0]
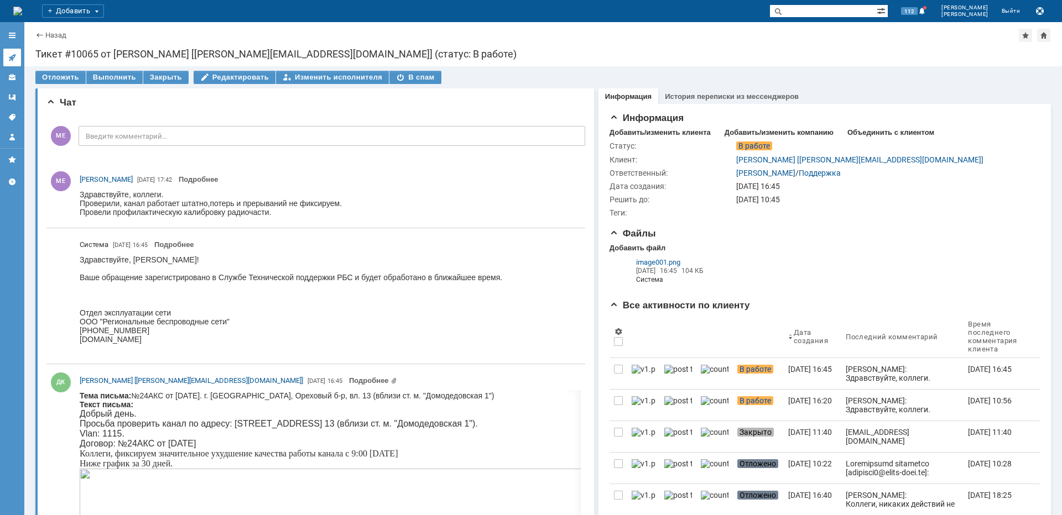
click at [12, 58] on icon at bounding box center [11, 57] width 7 height 7
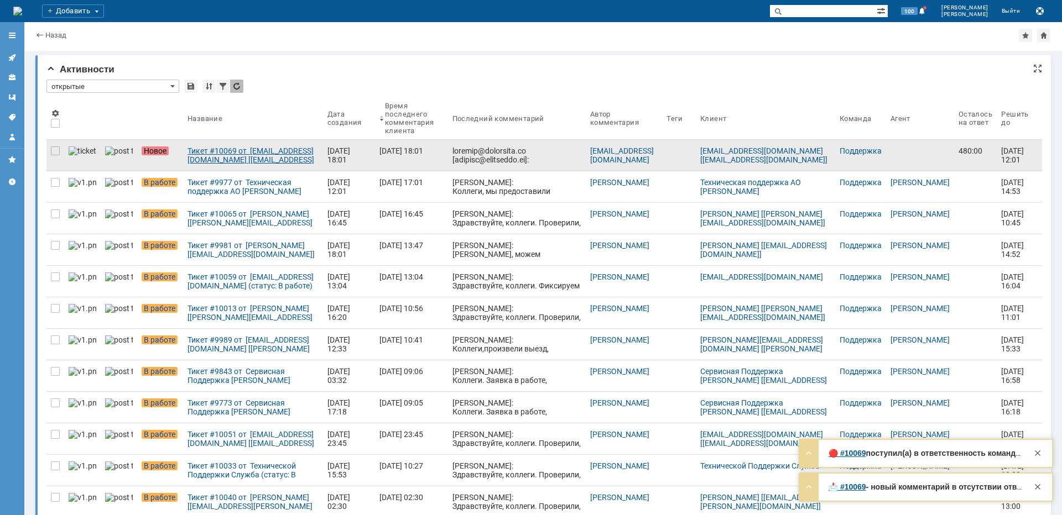
click at [197, 153] on div "Тикет #10069 от [EMAIL_ADDRESS][DOMAIN_NAME] [[EMAIL_ADDRESS][DOMAIN_NAME]] (ст…" at bounding box center [252, 156] width 131 height 18
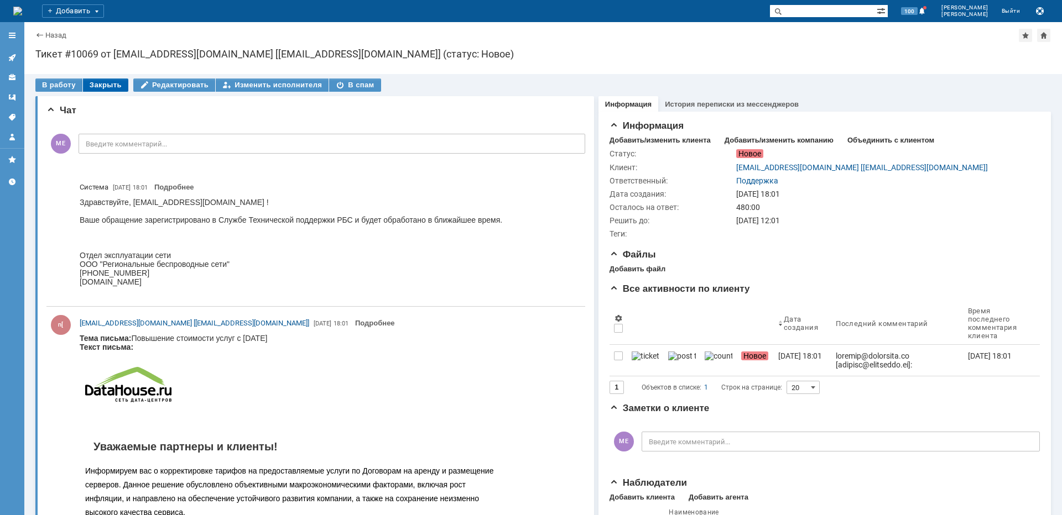
click at [100, 87] on div "Закрыть" at bounding box center [105, 85] width 45 height 13
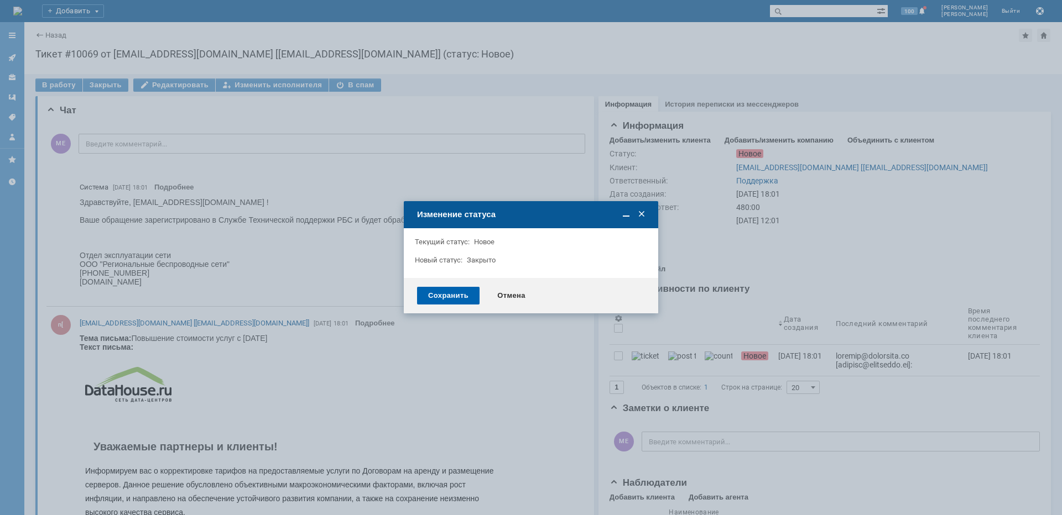
click at [441, 294] on div "Сохранить" at bounding box center [448, 296] width 62 height 18
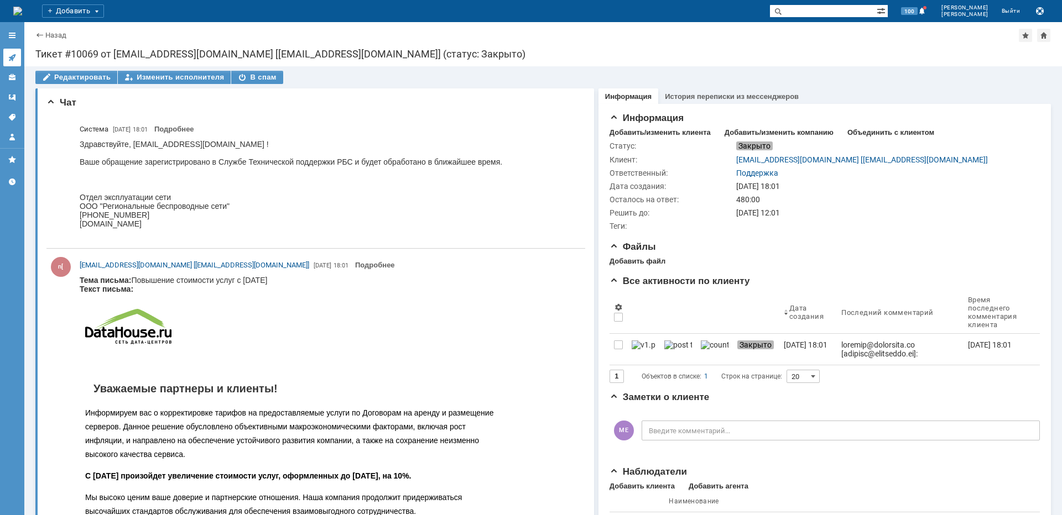
click at [9, 56] on icon at bounding box center [12, 57] width 9 height 9
